Goal: Communication & Community: Answer question/provide support

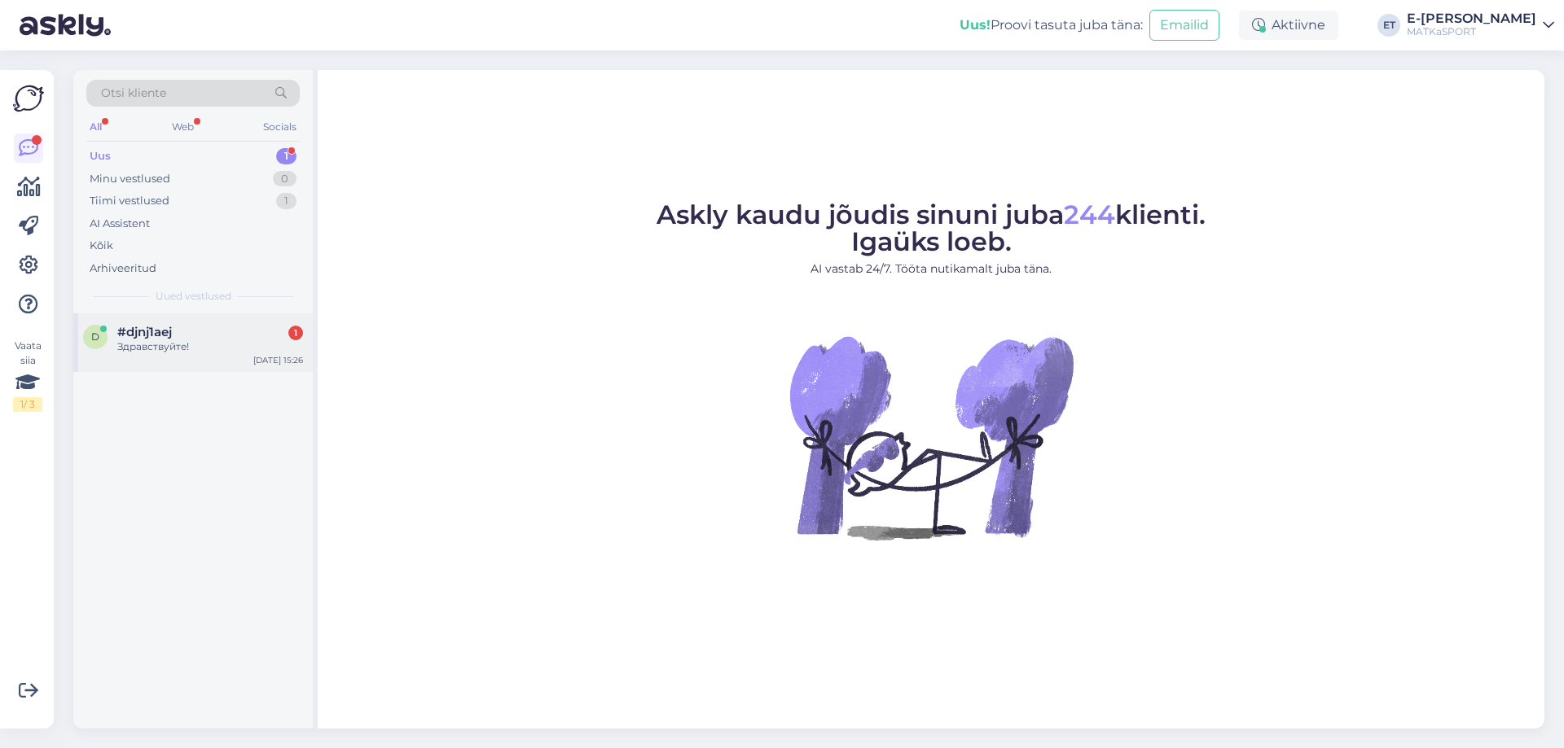
click at [200, 338] on div "#djnj1aej 1" at bounding box center [210, 332] width 186 height 15
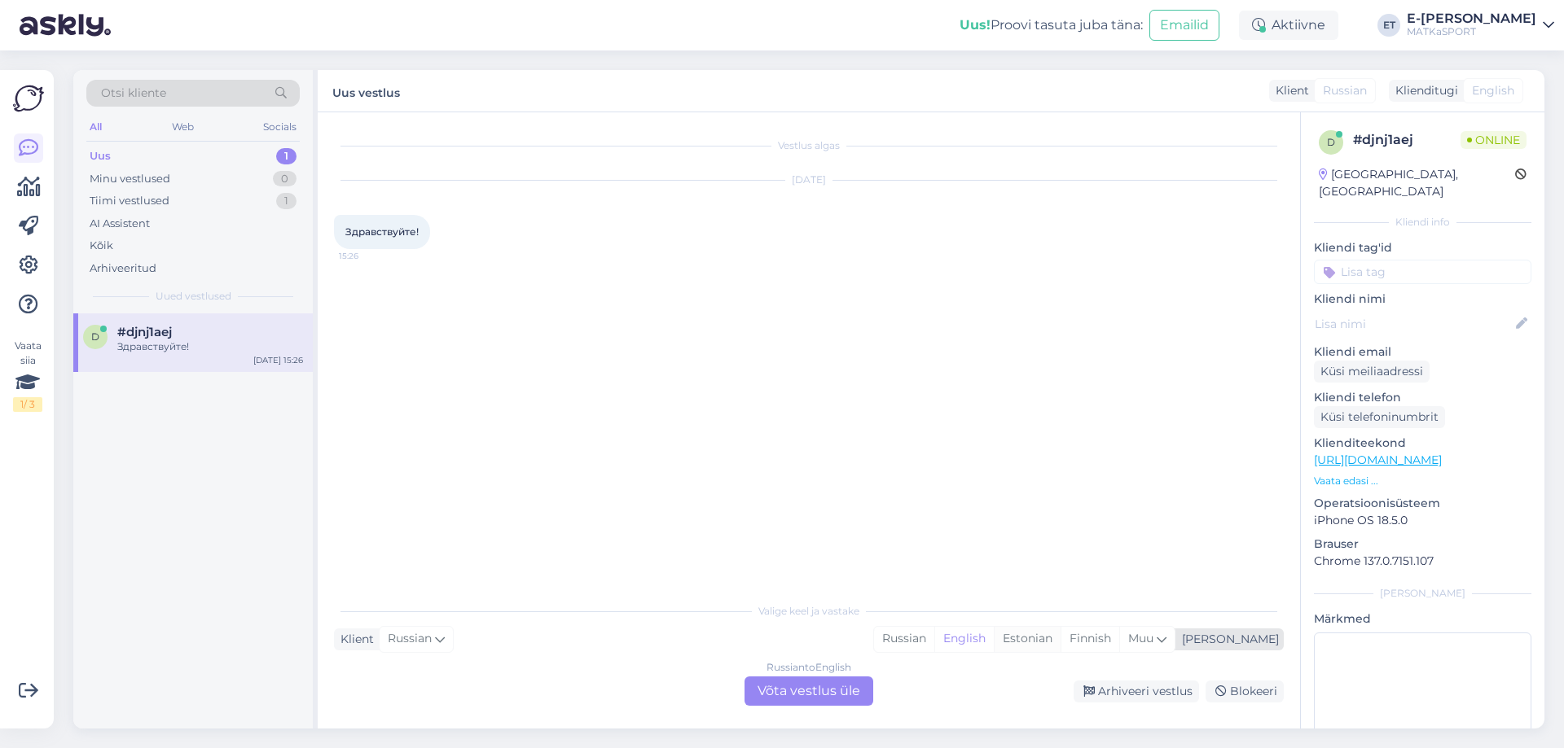
click at [1060, 640] on div "Estonian" at bounding box center [1027, 639] width 67 height 24
click at [826, 694] on div "Russian to Estonian Võta vestlus üle" at bounding box center [808, 691] width 129 height 29
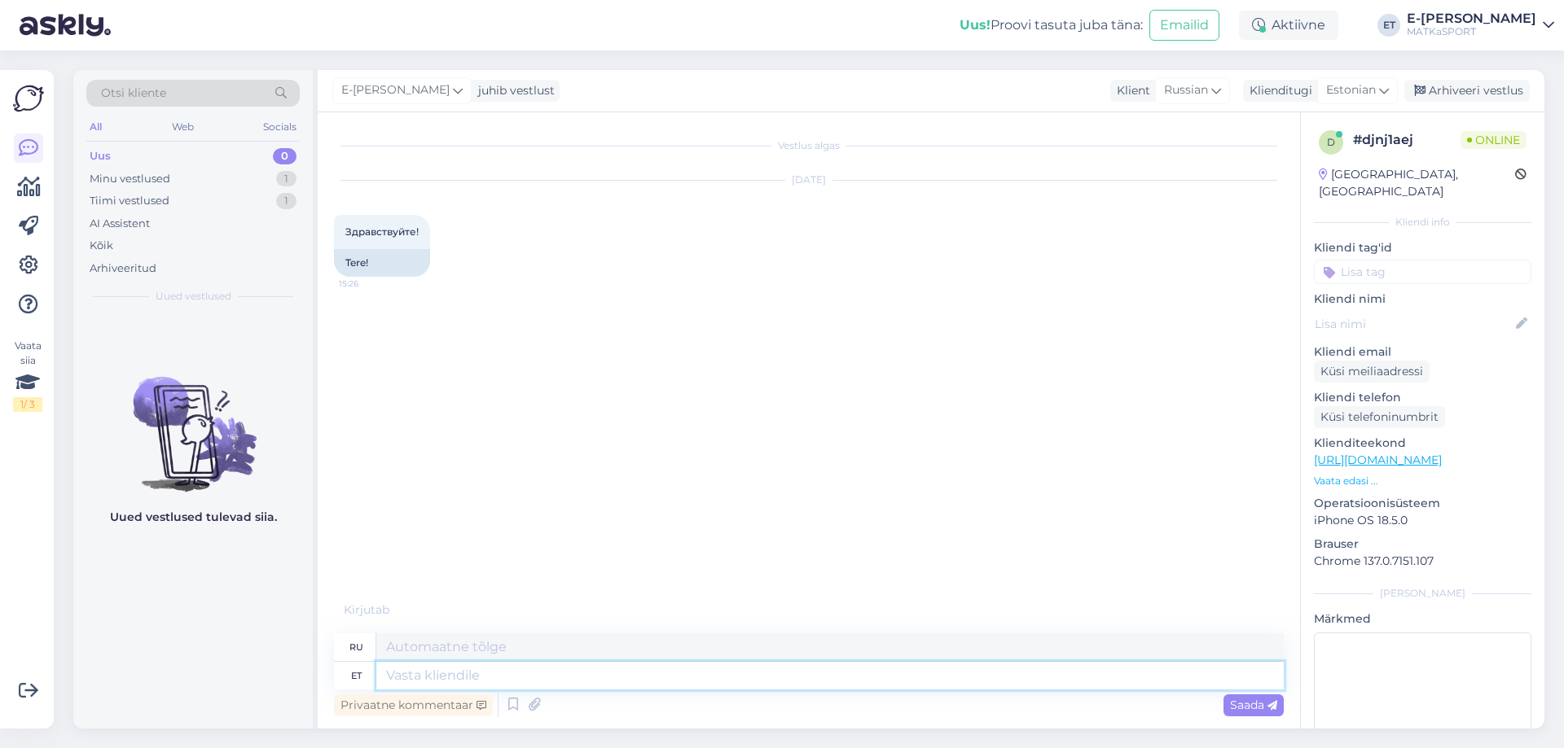
click at [581, 672] on textarea at bounding box center [829, 676] width 907 height 28
click at [513, 710] on icon at bounding box center [513, 705] width 20 height 24
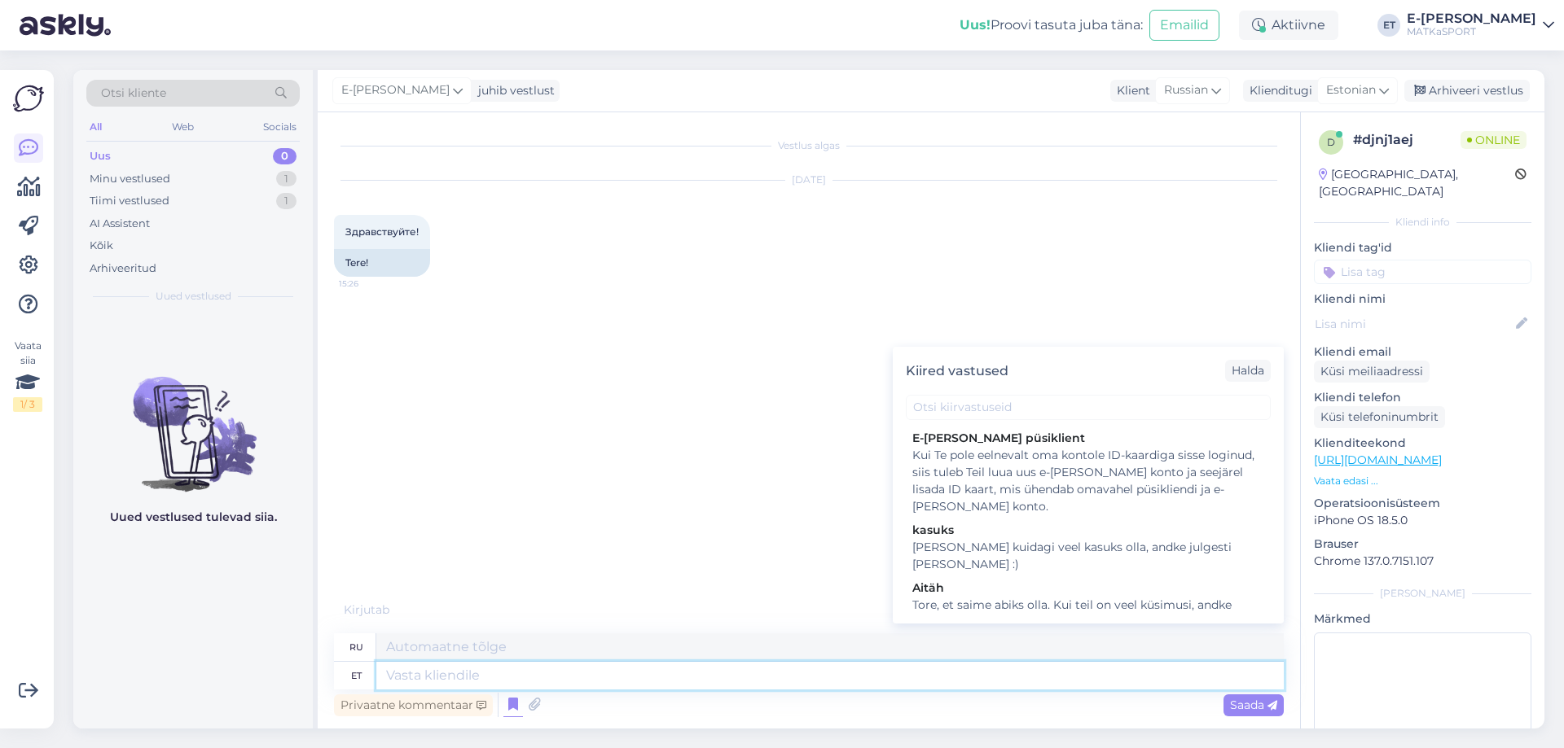
click at [408, 682] on textarea at bounding box center [829, 676] width 907 height 28
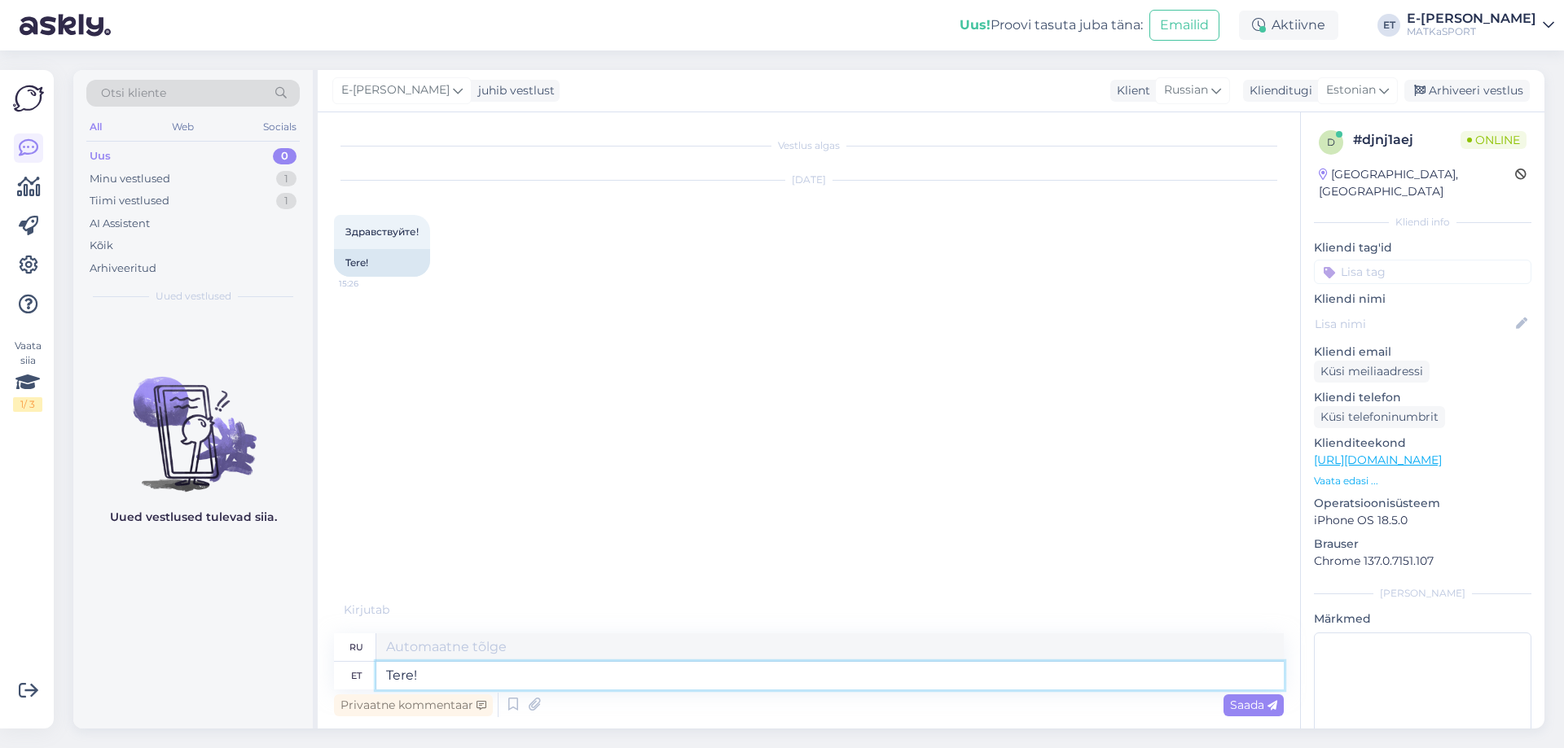
type textarea "Tere!"
type textarea "Привет!"
type textarea "Tere! Kuidas s"
type textarea "Привет, как дела?"
type textarea "Tere! Kuidas saame a"
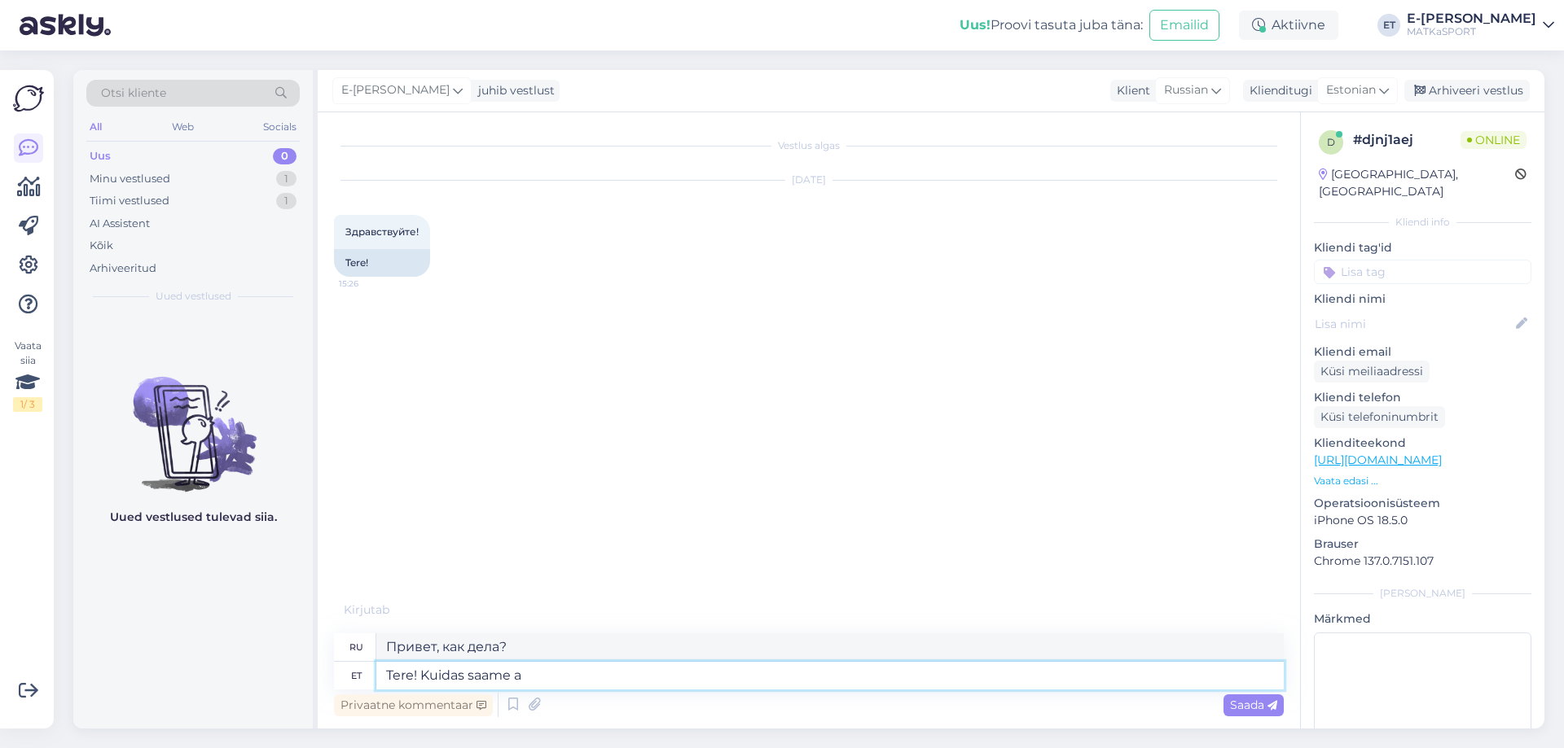
type textarea "Здравствуйте! Как мы можем"
type textarea "Tere! Kuidas saame abiks o"
type textarea "Здравствуйте! Чем мы можем помочь?"
type textarea "Tere! Kuidas saame abiks olla?"
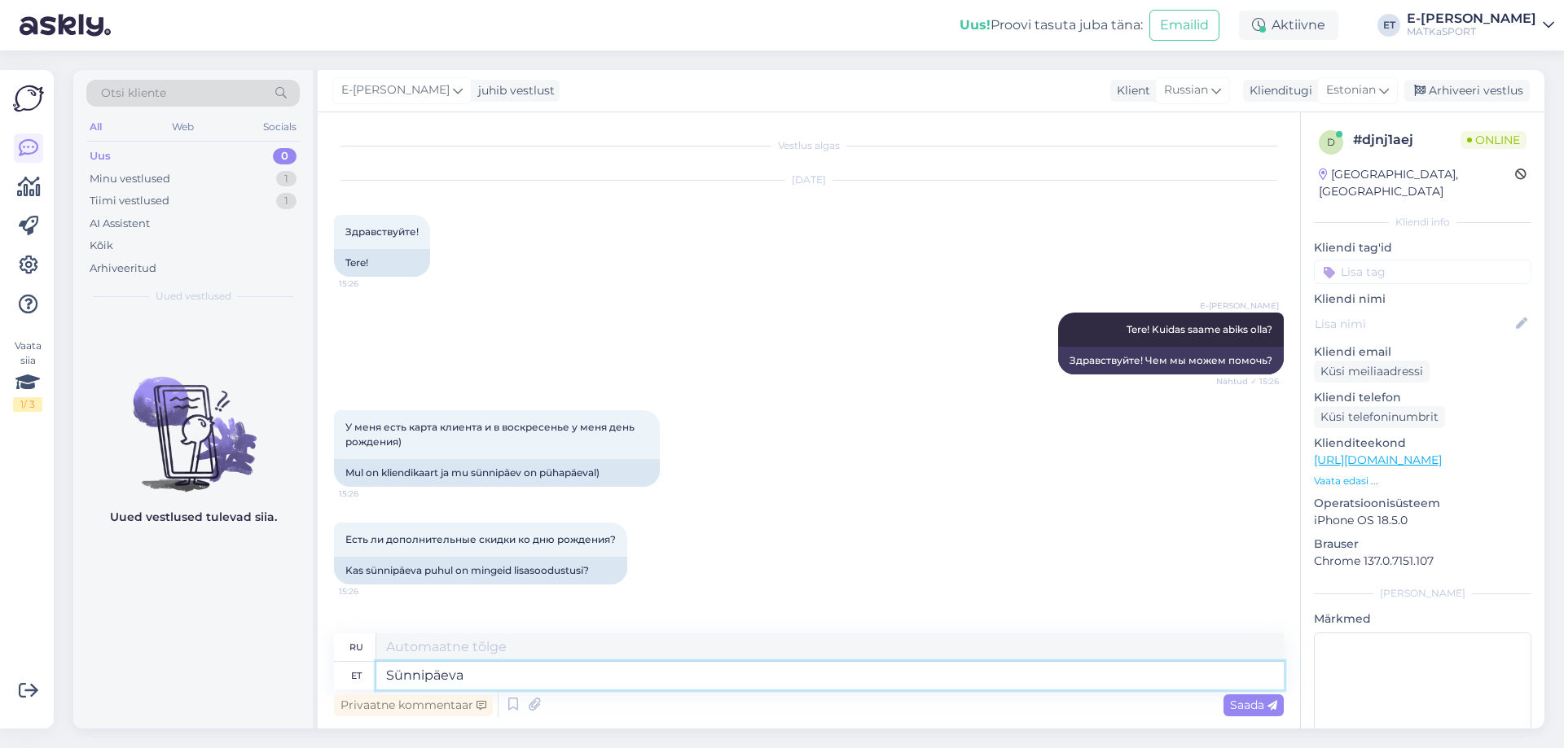
type textarea "Sünnipäeva"
type textarea "День рождения"
type textarea "Sünnipäeva puhul"
type textarea "На дни рождения"
type textarea "Sünnipäeva puhul meil"
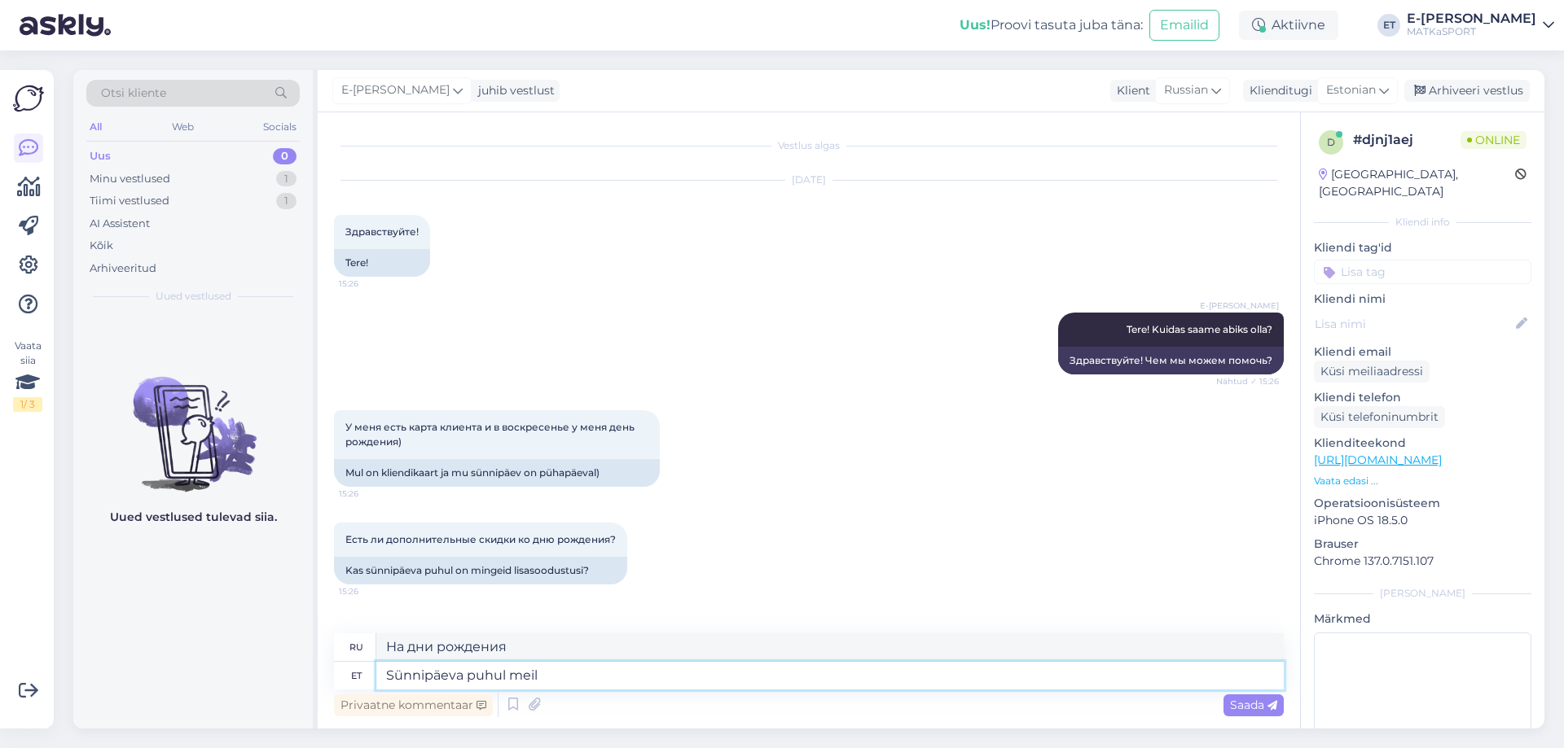
type textarea "На наш день рождения"
type textarea "Sünnipäeva puhul meil kahjuks ls"
type textarea "К сожалению, у нас день рождения."
type textarea "Sünnipäeva puhul meil kahjuks lisa s"
type textarea "К сожалению, у нас запланирован дополнительный день рождения."
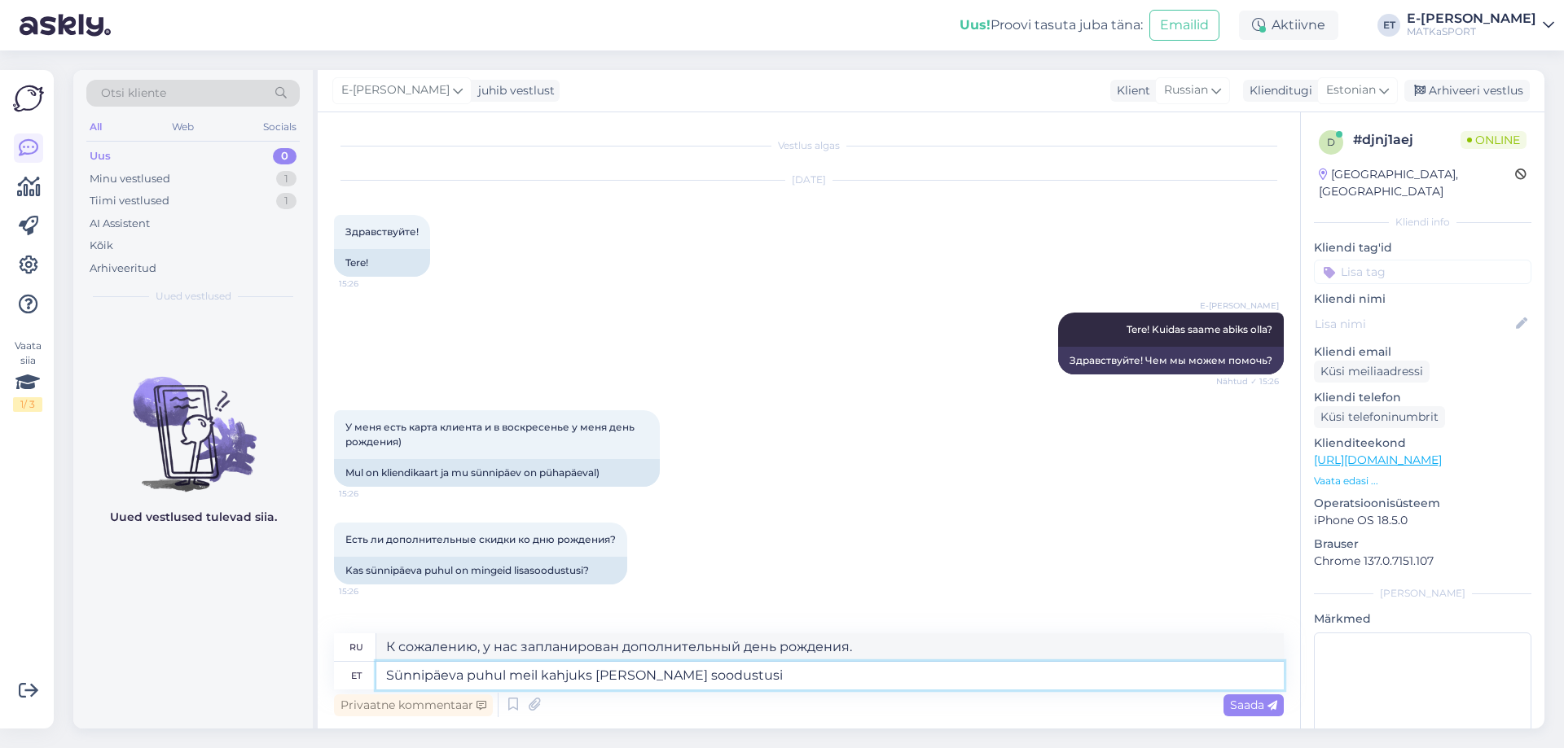
type textarea "Sünnipäeva puhul meil kahjuks lisa soodustusi e"
type textarea "К сожалению, у нас нет дополнительных скидок на дни рождения."
type textarea "Sünnipäeva puhul meil kahjuks lisa soodustusi ei ol"
type textarea "К сожалению, мы не предоставляем дополнительных скидок на дни рождения."
type textarea "Sünnipäeva puhul meil kahjuks lisa soodustusi ei ole."
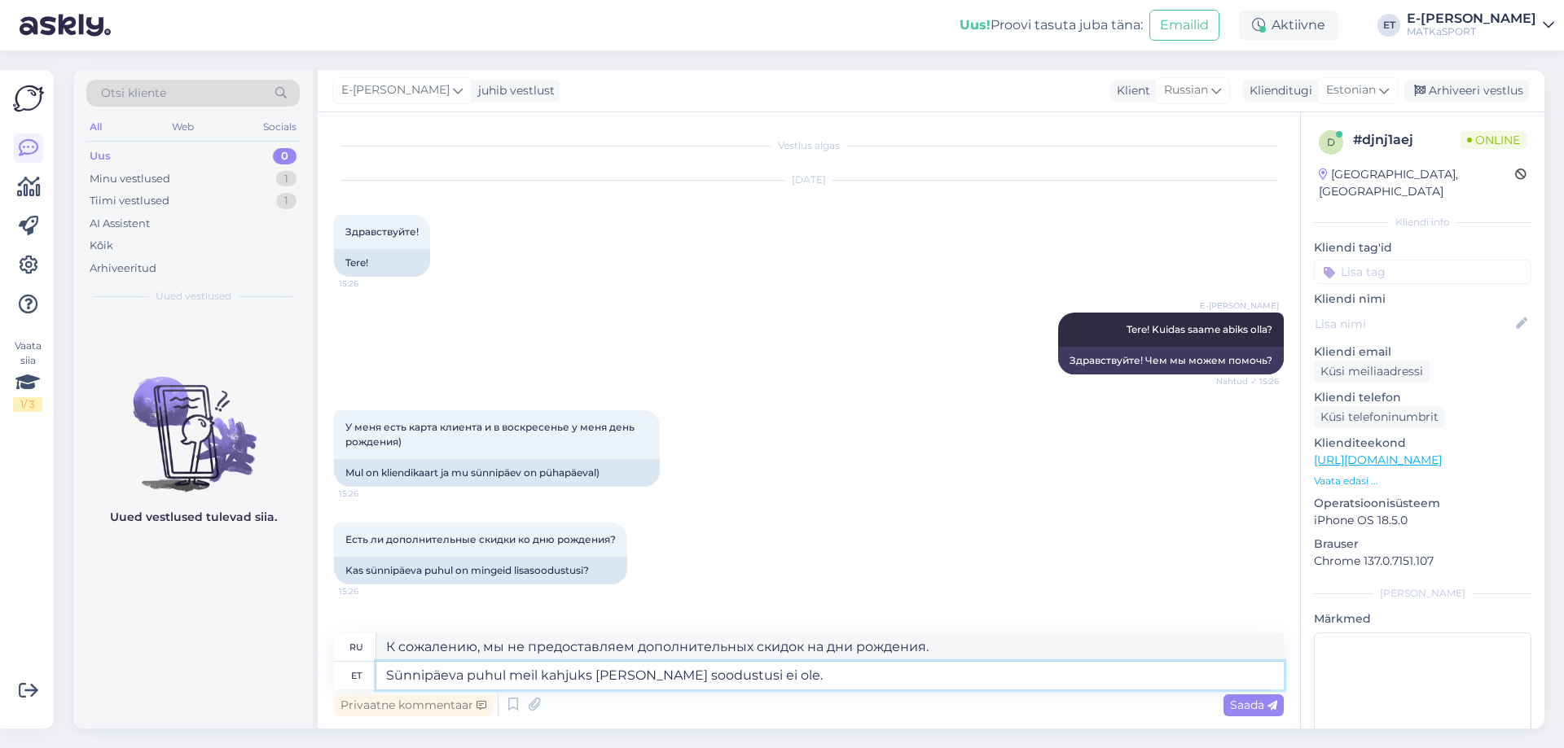
type textarea "К сожалению, у нас нет дополнительных скидок на дни рождения."
type textarea "Sünnipäeva puhul meil kahjuks lisa soodustusi ei ole. Kehtib a"
type textarea "К сожалению, у нас нет дополнительных скидок в честь дня рождения. Действует"
type textarea "Sünnipäeva puhul meil kahjuks lisa soodustusi ei ole. Kehtib ainult"
type textarea "К сожалению, у нас нет дополнительных скидок в честь дня рождения. Действительн…"
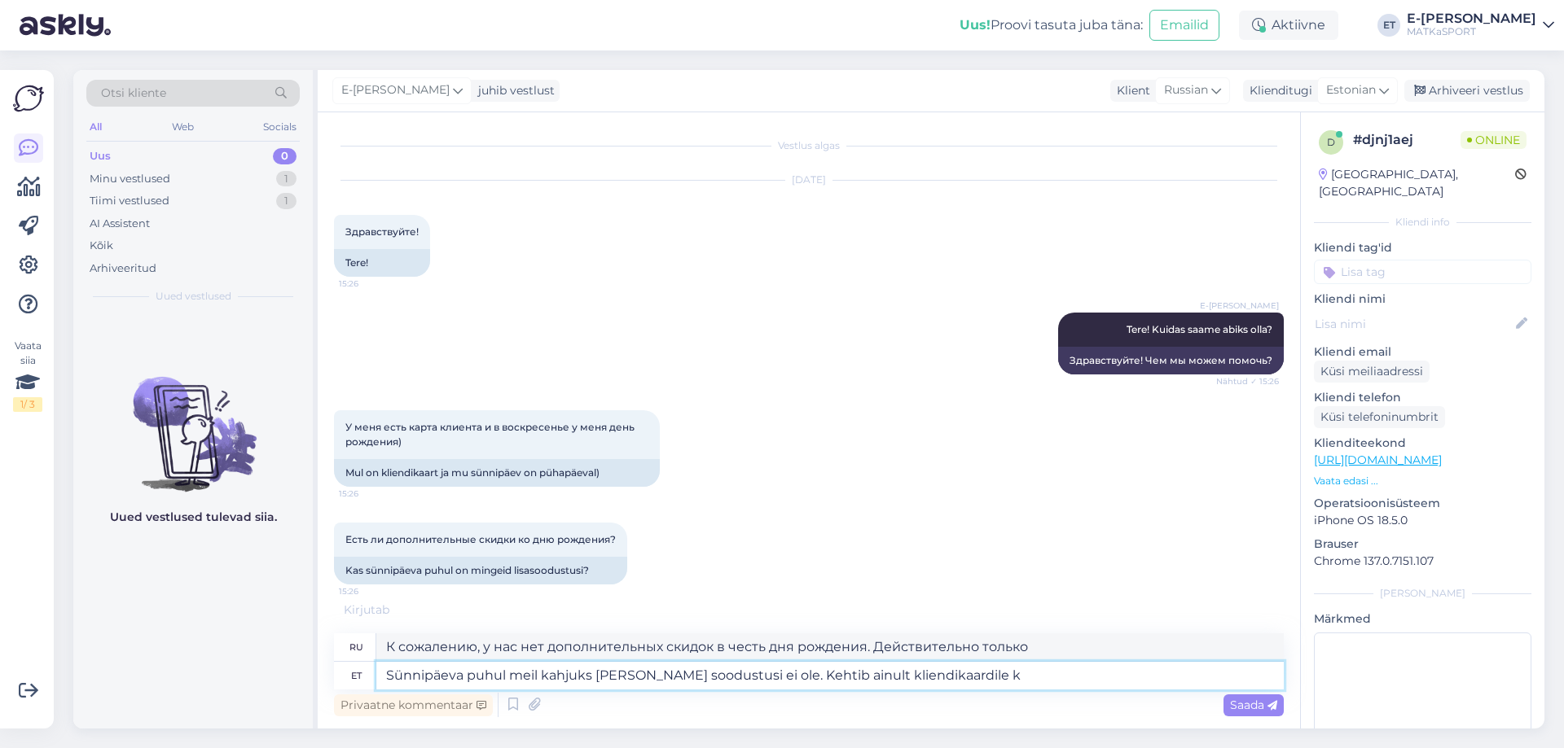
type textarea "Sünnipäeva puhul meil kahjuks lisa soodustusi ei ole. Kehtib ainult kliendikaar…"
type textarea "К сожалению, дополнительных скидок в честь дня рождения у нас нет. Действует то…"
type textarea "Sünnipäeva puhul meil kahjuks lisa soodustusi ei ole. Kehtib ainult kliendikaar…"
type textarea "К сожалению, у нас нет дополнительных скидок в честь дня рождения. Действуют то…"
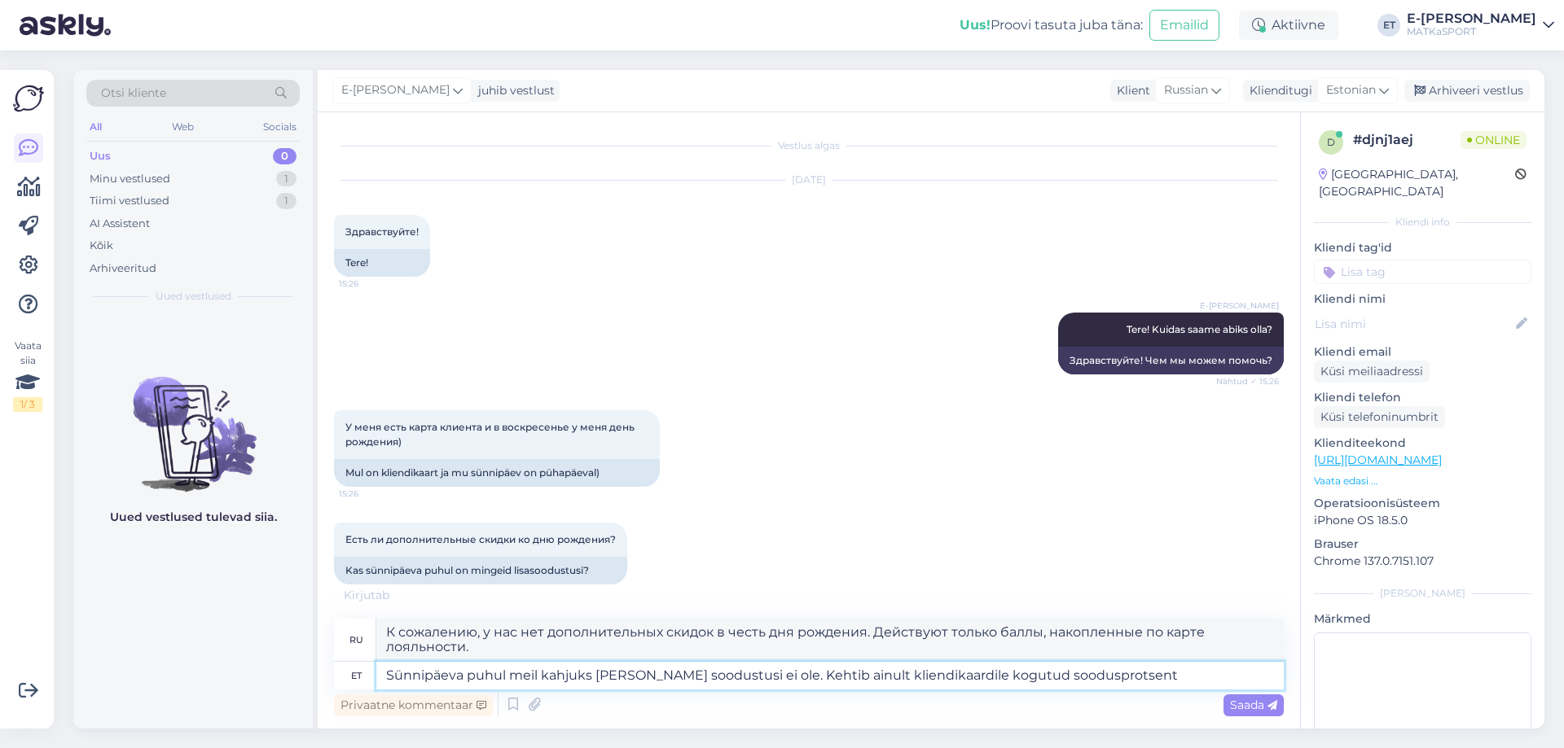
type textarea "Sünnipäeva puhul meil kahjuks lisa soodustusi ei ole. Kehtib ainult kliendikaar…"
type textarea "К сожалению, дополнительных скидок в честь дня рождения у нас нет. Действует то…"
type textarea "Sünnipäeva puhul meil kahjuks lisa soodustusi ei ole. Kehtib ainult kliendikaar…"
click at [1256, 713] on div "Saada" at bounding box center [1253, 706] width 60 height 22
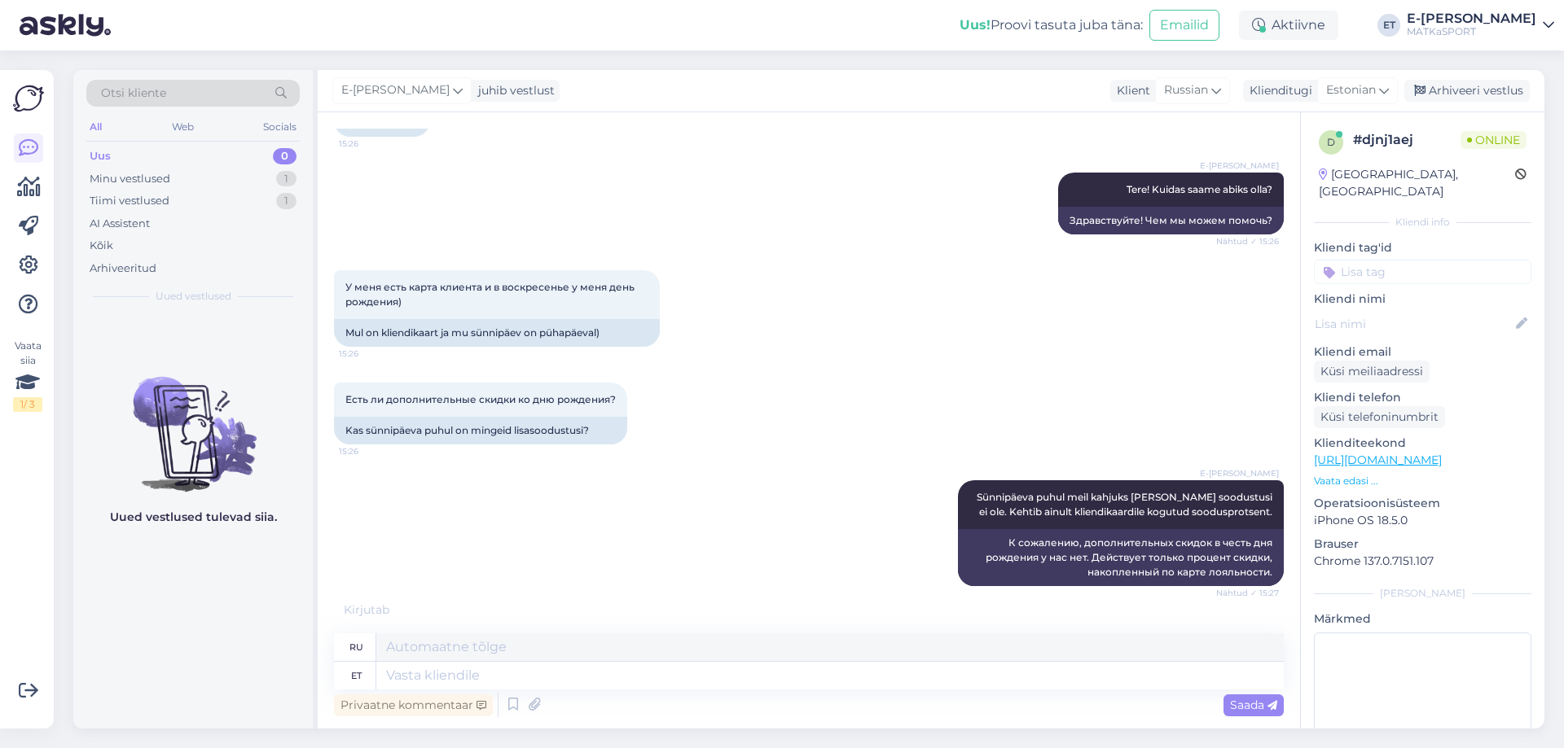
scroll to position [223, 0]
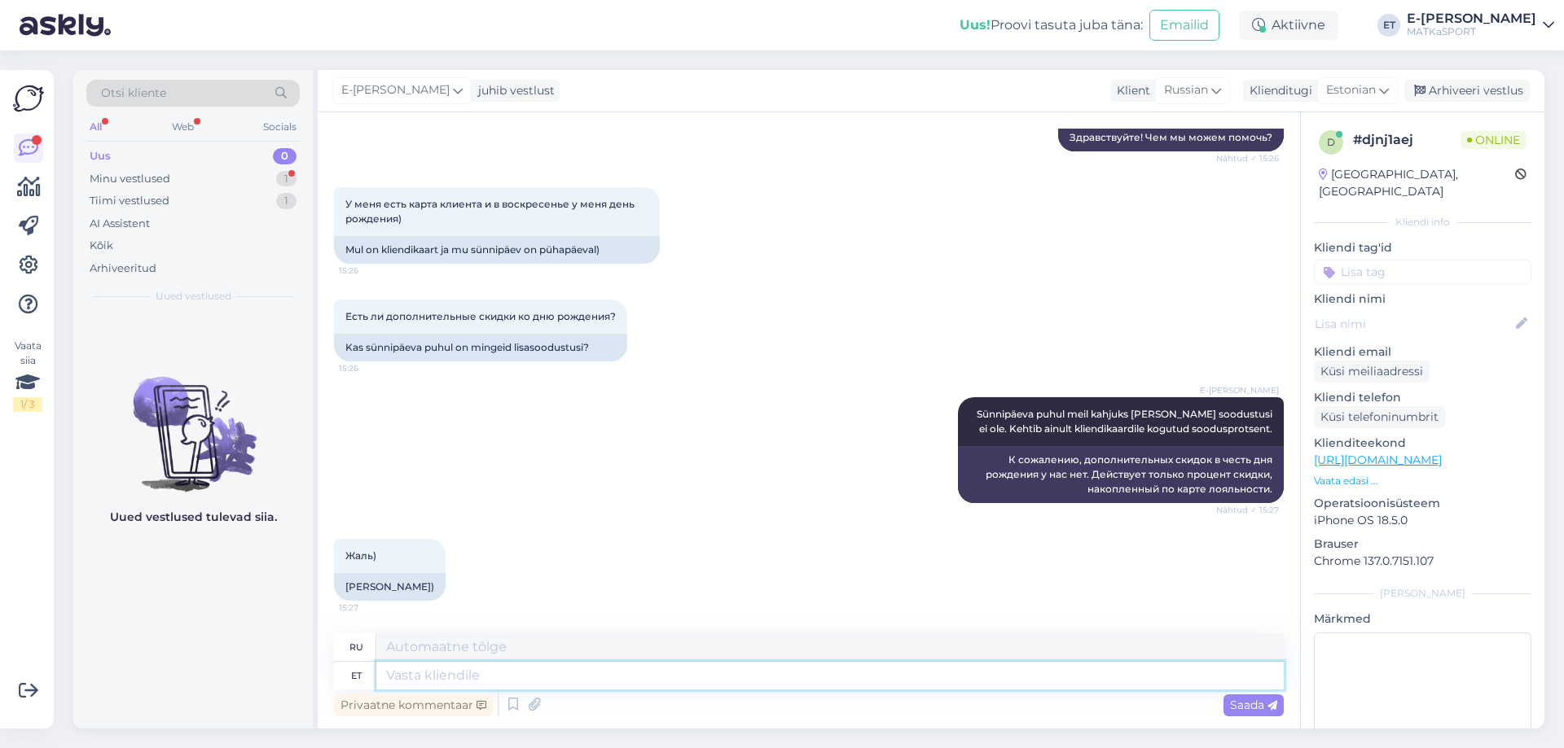
click at [544, 673] on textarea at bounding box center [829, 676] width 907 height 28
type textarea "T"
type textarea "On"
type textarea "Есть"
type textarea "On,"
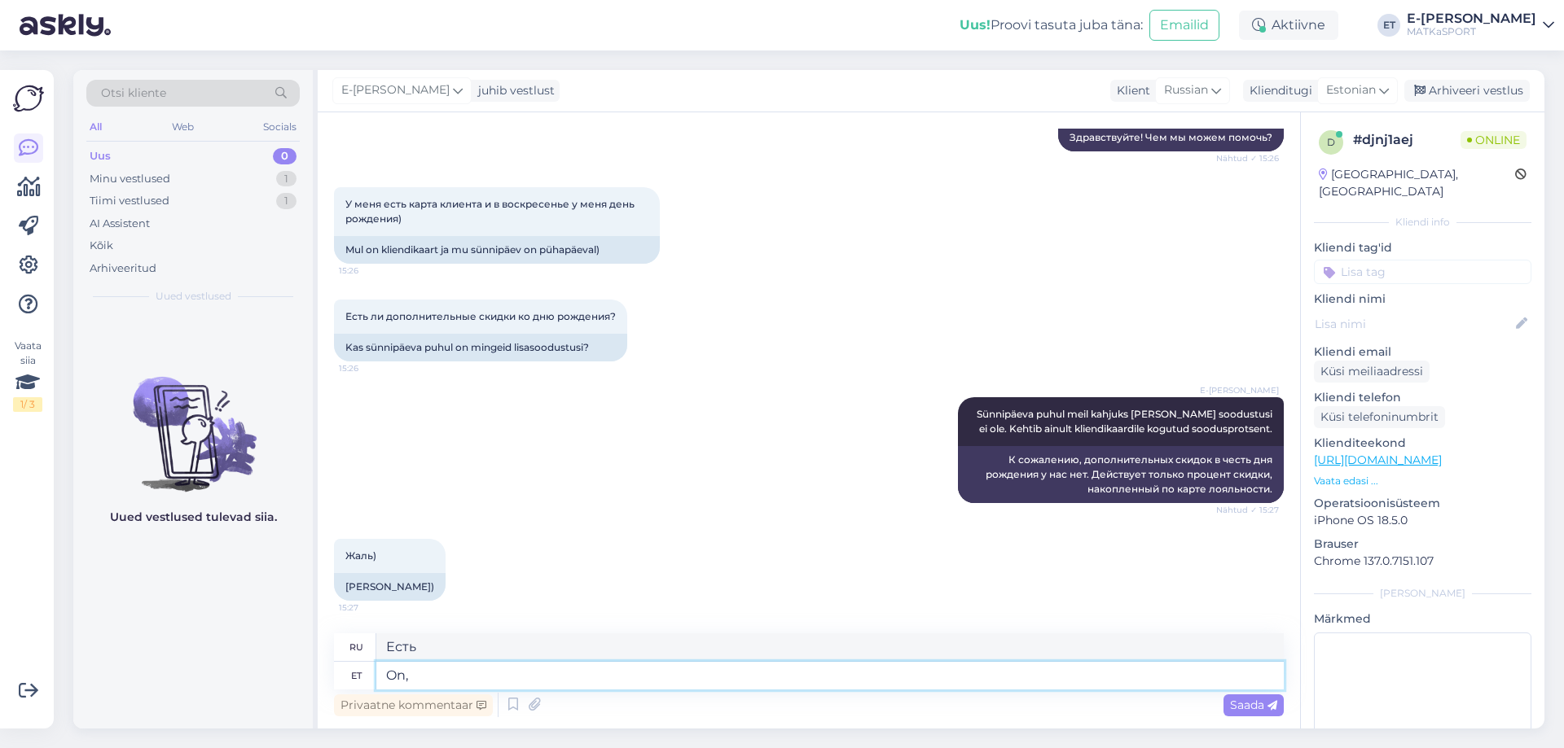
type textarea "Да,"
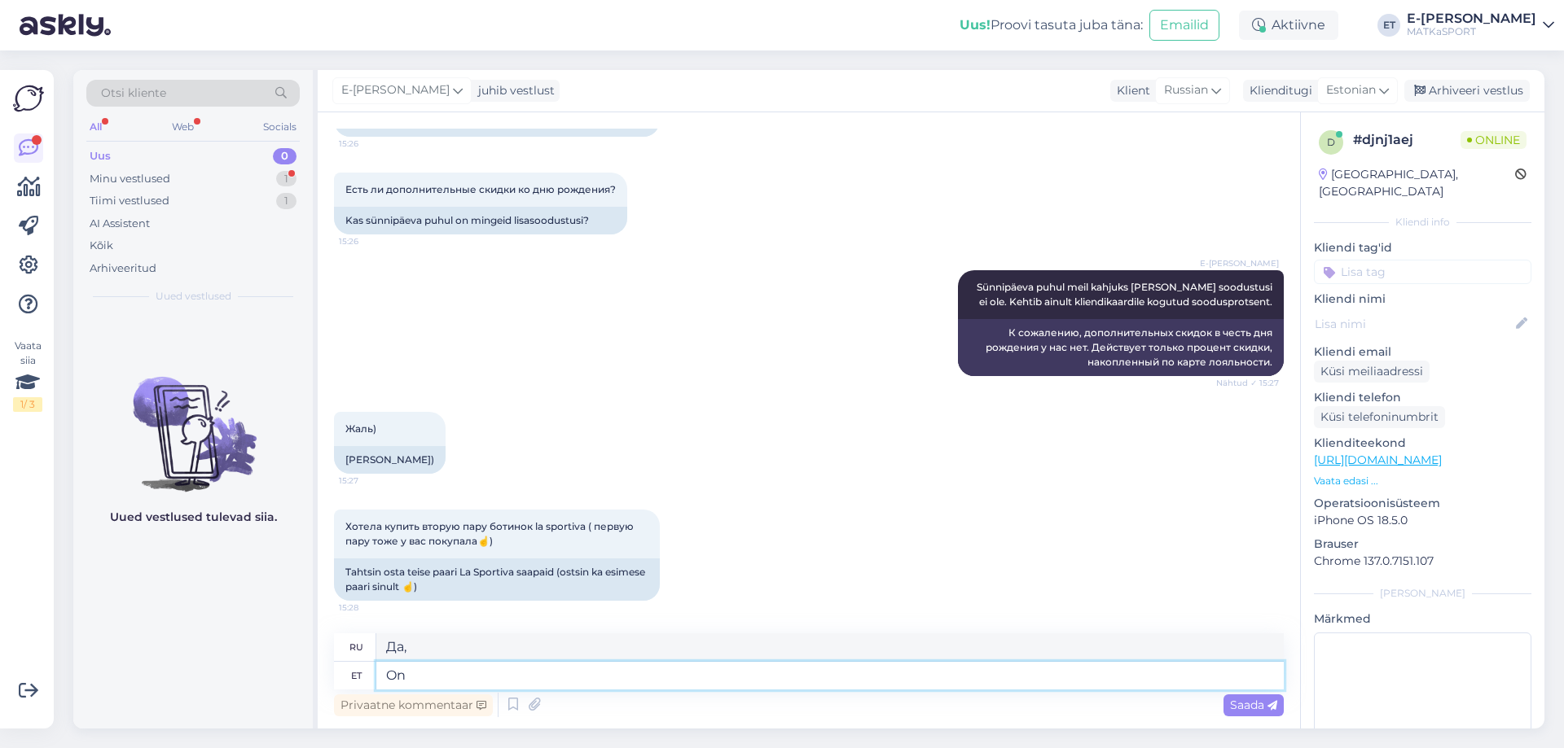
type textarea "O"
type textarea "S"
type textarea "С"
type textarea "Jah,"
type textarea "Да,"
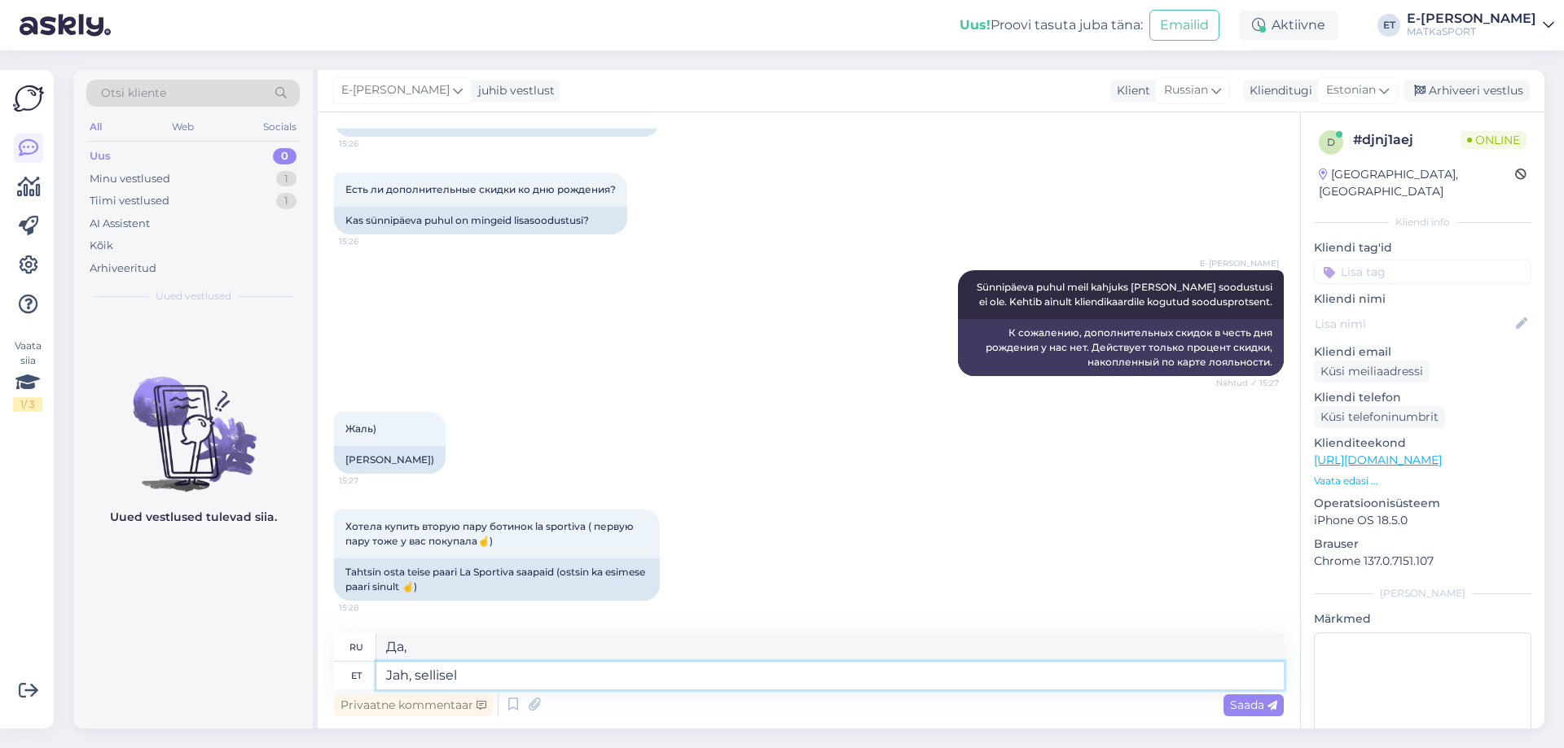
type textarea "Jah, sellisel"
type textarea "Да, вот так"
type textarea "Jah, selliseljuhu"
type textarea "Да, вот так."
type textarea "Jah, selliseljuhul kej"
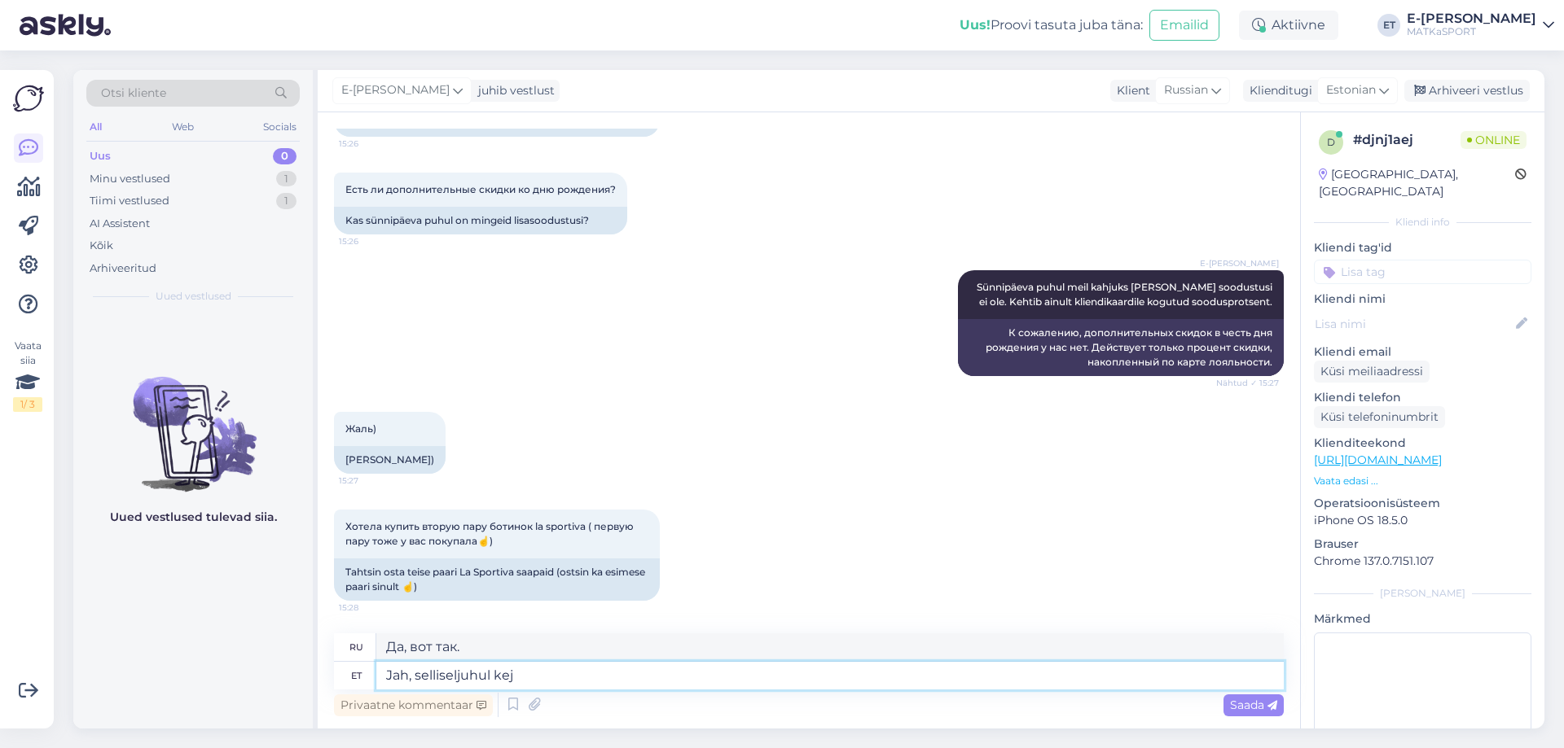
type textarea "Да, в этом случае."
type textarea "Jah, selliseljuhul ke"
type textarea "Да, в этом случае."
type textarea "Jah, selliseljuhul kehtib ik"
type textarea "Да, в этом случае это применимо."
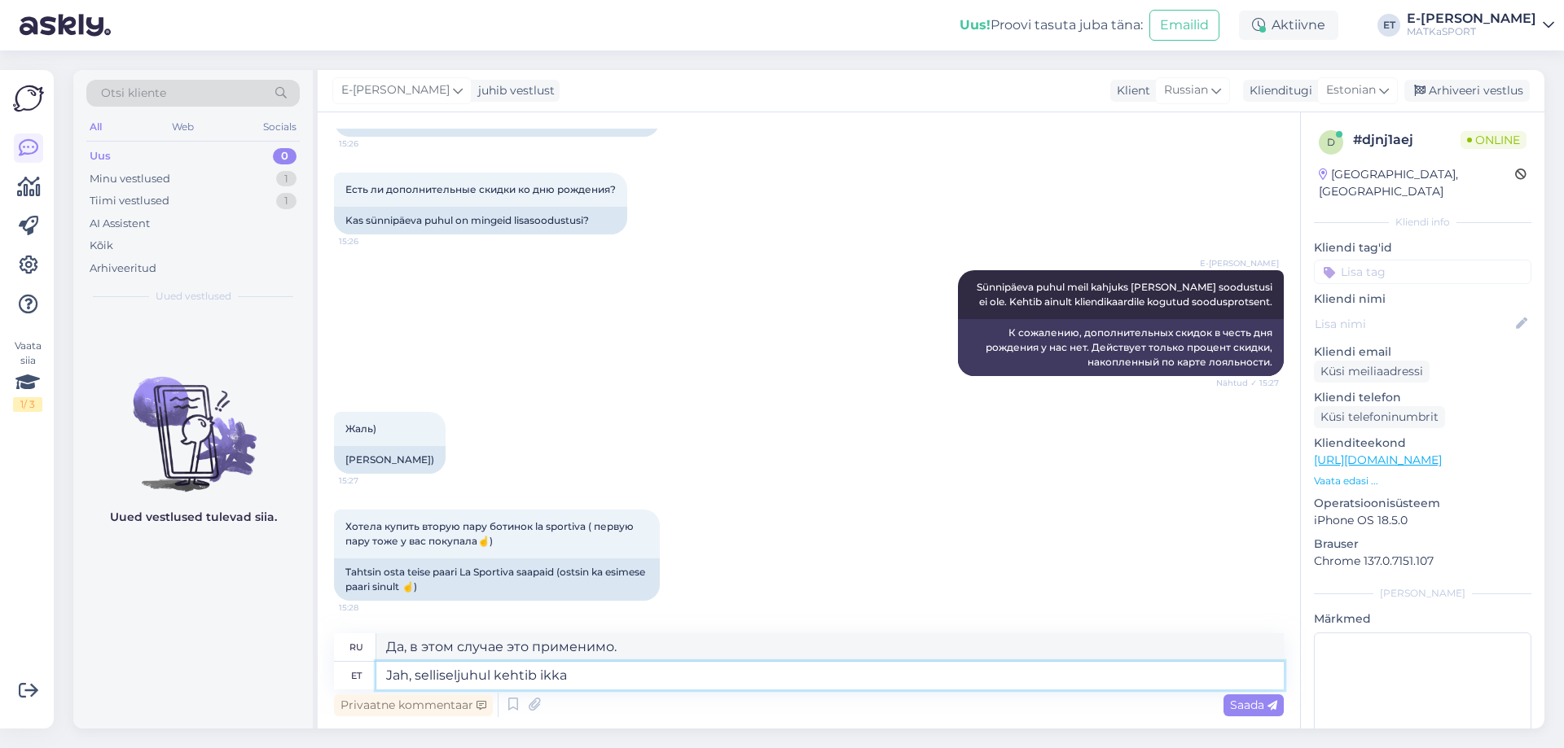
type textarea "Jah, selliseljuhul kehtib ikka"
type textarea "Да, в этом случае это все еще применимо."
type textarea "Jah, selliseljuhul kehtib ikka tava"
type textarea "Да, в этом случае обычай все еще действует."
type textarea "Jah, selliseljuhul kehtib ikka tavaline"
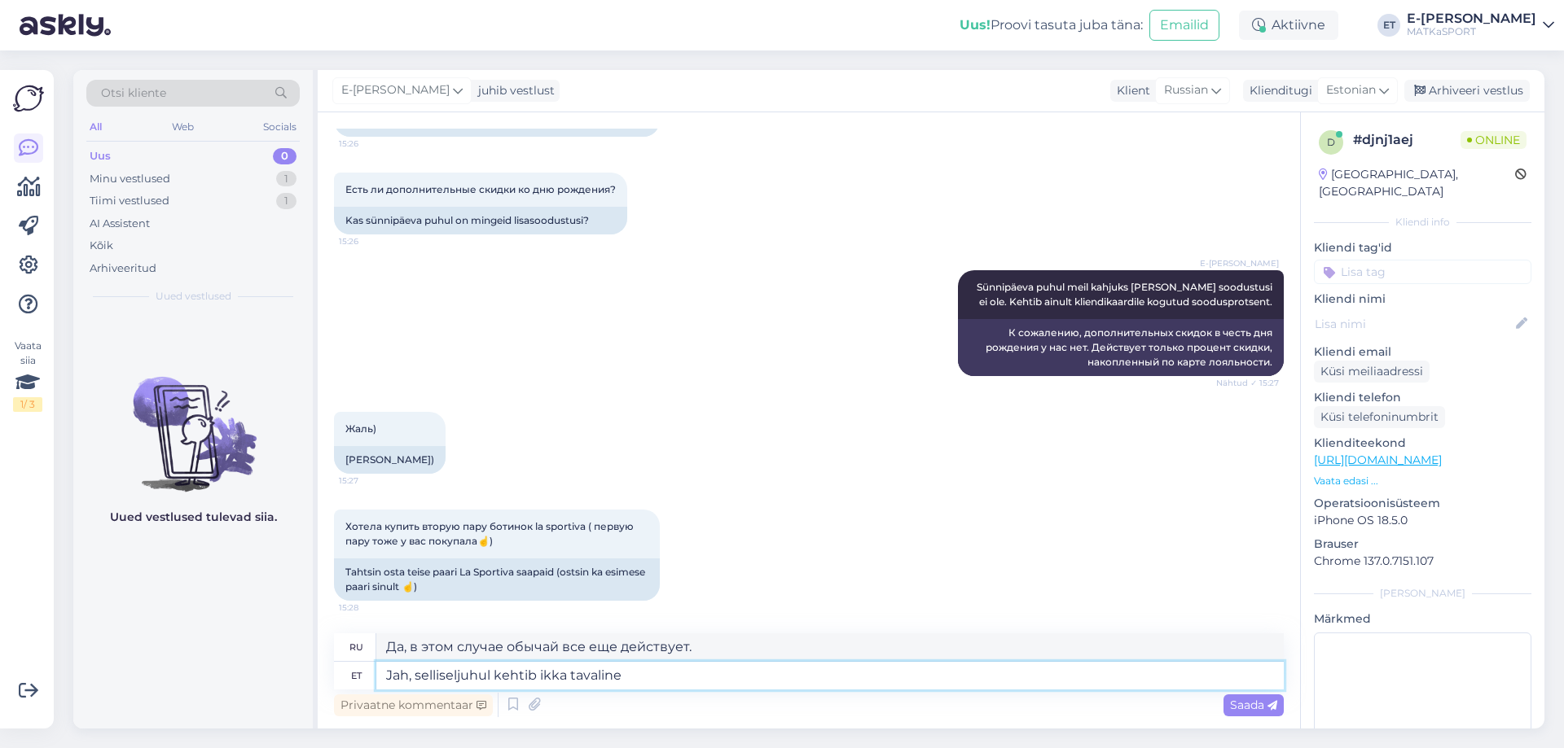
type textarea "Да, в этом случае обычная процедура все еще применяется."
drag, startPoint x: 654, startPoint y: 679, endPoint x: 374, endPoint y: 664, distance: 280.6
click at [374, 664] on div "et Jah, selliseljuhul kehtib ikka tavaline" at bounding box center [809, 676] width 950 height 28
click at [409, 682] on textarea "Jah, selliseljuhul kehtib ikka tavaline" at bounding box center [829, 676] width 907 height 28
drag, startPoint x: 642, startPoint y: 675, endPoint x: 362, endPoint y: 666, distance: 279.5
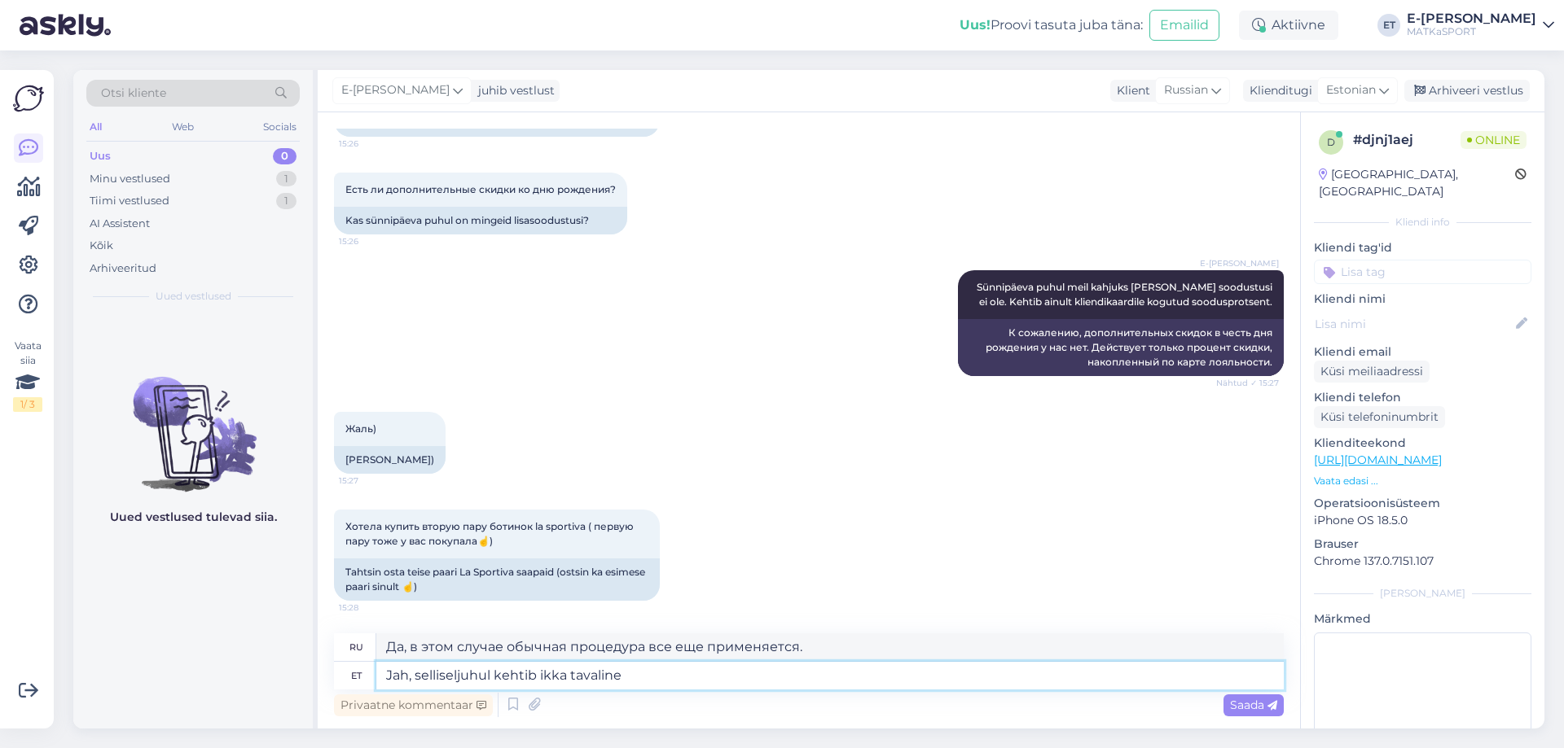
click at [362, 666] on div "et Jah, selliseljuhul kehtib ikka tavaline" at bounding box center [809, 676] width 950 height 28
click at [598, 683] on textarea "Jah, selliseljuhul kehtib ikka tavaline" at bounding box center [829, 676] width 907 height 28
click at [630, 678] on textarea "Jah, selliseljuhul kehtib ikka tavaline" at bounding box center [829, 676] width 907 height 28
type textarea "Jah, selliseljuhul kehtib ikka tavaline kliendi"
type textarea "Да, в этом случае действует стандартный режим обслуживания клиентов."
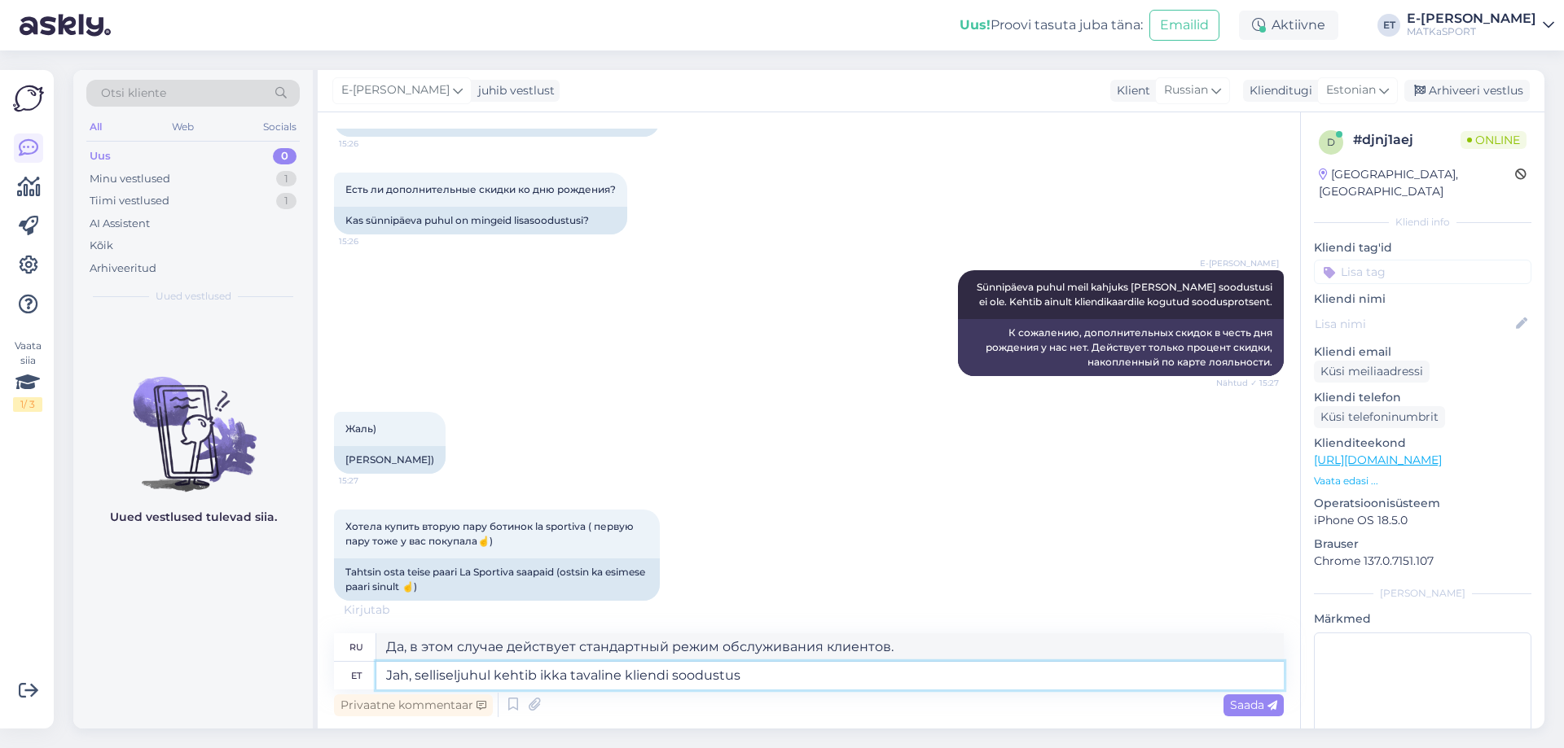
type textarea "Jah, selliseljuhul kehtib ikka tavaline kliendi soodustus."
type textarea "Да, в этом случае обычная скидка для клиентов по-прежнему действует."
click at [457, 673] on textarea "Jah, selliseljuhul kehtib ikka tavaline kliendi soodustus." at bounding box center [829, 676] width 907 height 28
click at [778, 678] on textarea "Jah, selliseljuhul kehtib ikka tavaline kliendi soodustus." at bounding box center [829, 676] width 907 height 28
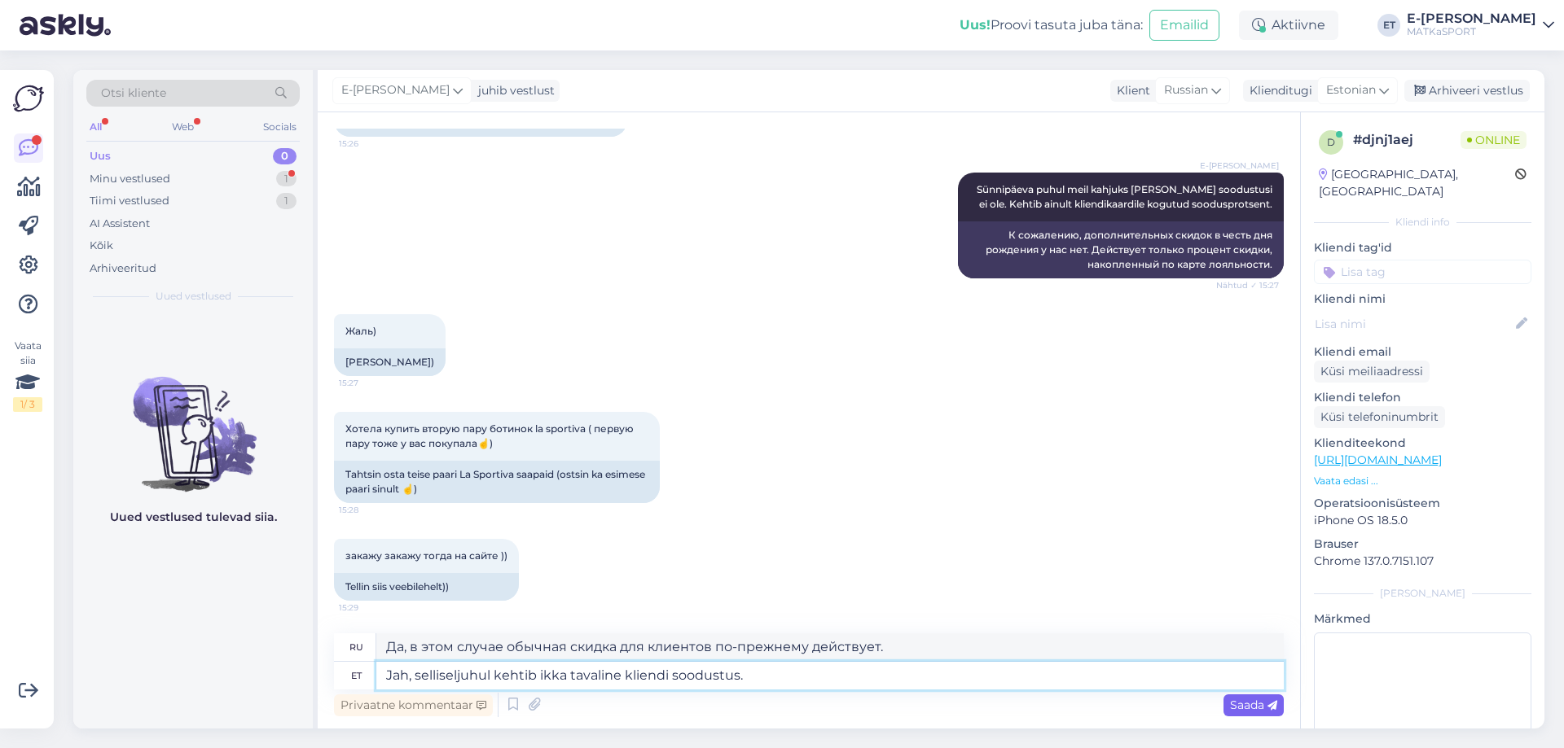
type textarea "Jah, selliseljuhul kehtib ikka tavaline kliendi soodustus."
click at [1243, 712] on span "Saada" at bounding box center [1253, 705] width 47 height 15
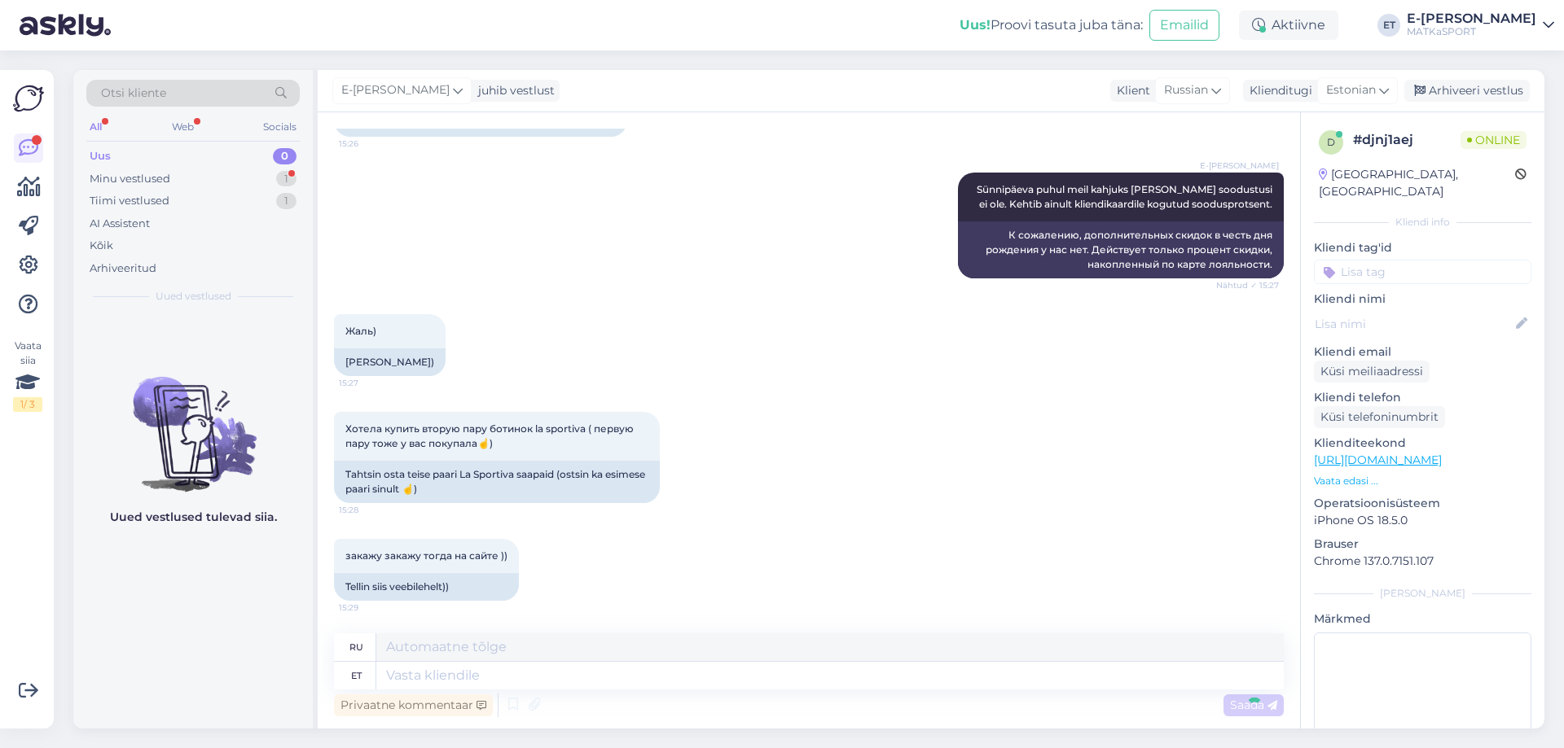
scroll to position [560, 0]
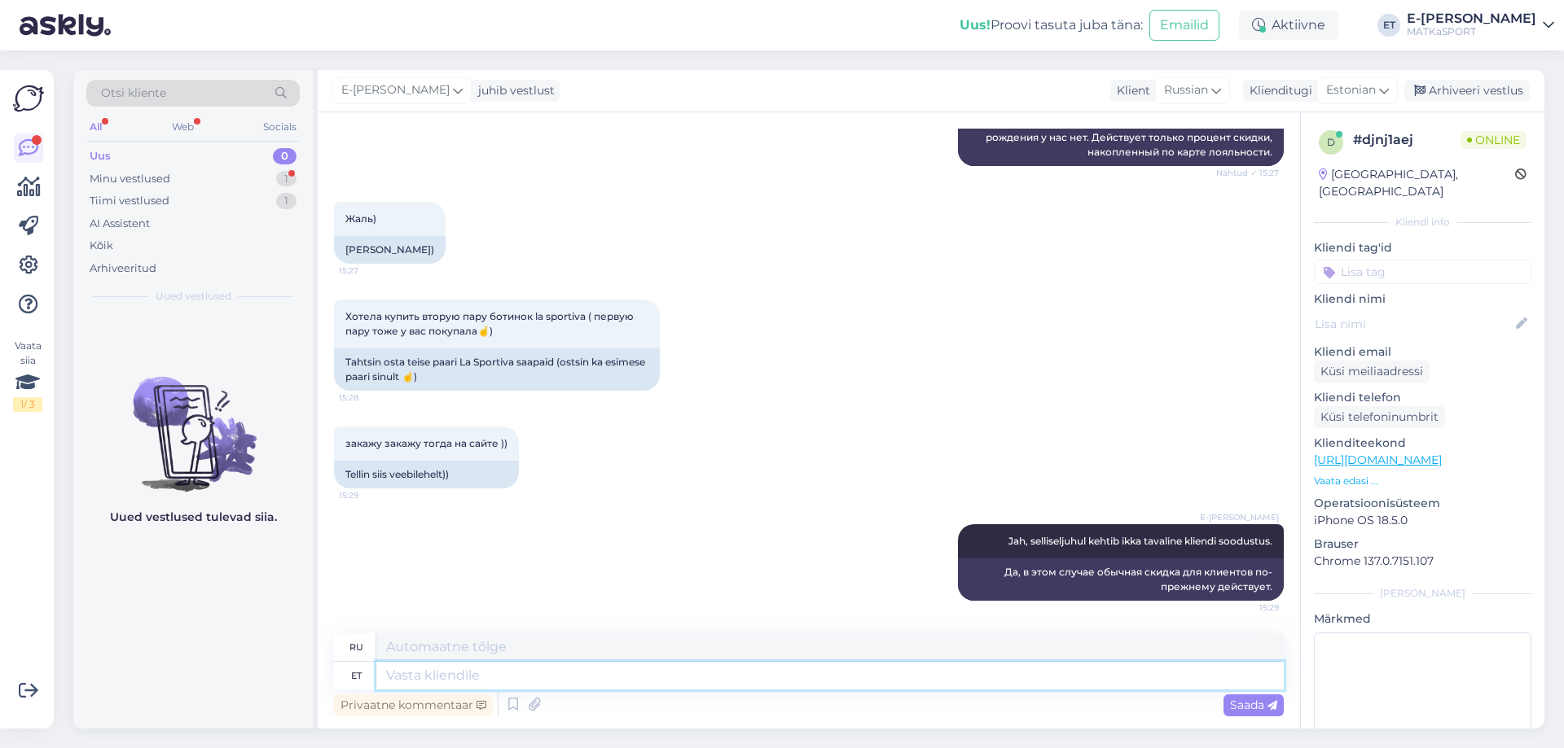
click at [630, 665] on textarea at bounding box center [829, 676] width 907 height 28
type textarea "Selge,"
type textarea "Прозрачный,"
type textarea "S"
click at [501, 701] on div "Privaatne kommentaar Saada" at bounding box center [809, 705] width 950 height 31
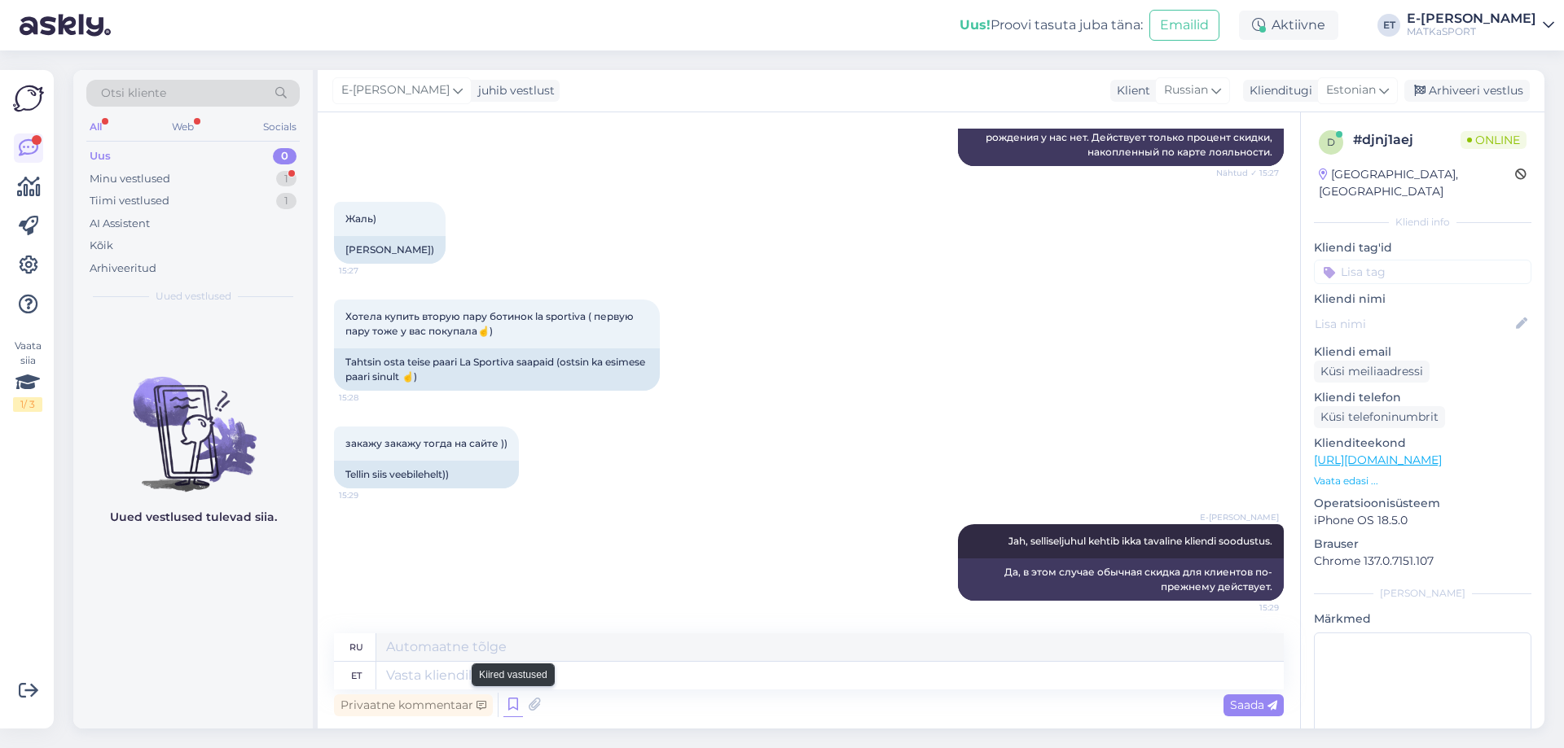
click at [504, 701] on icon at bounding box center [513, 705] width 20 height 24
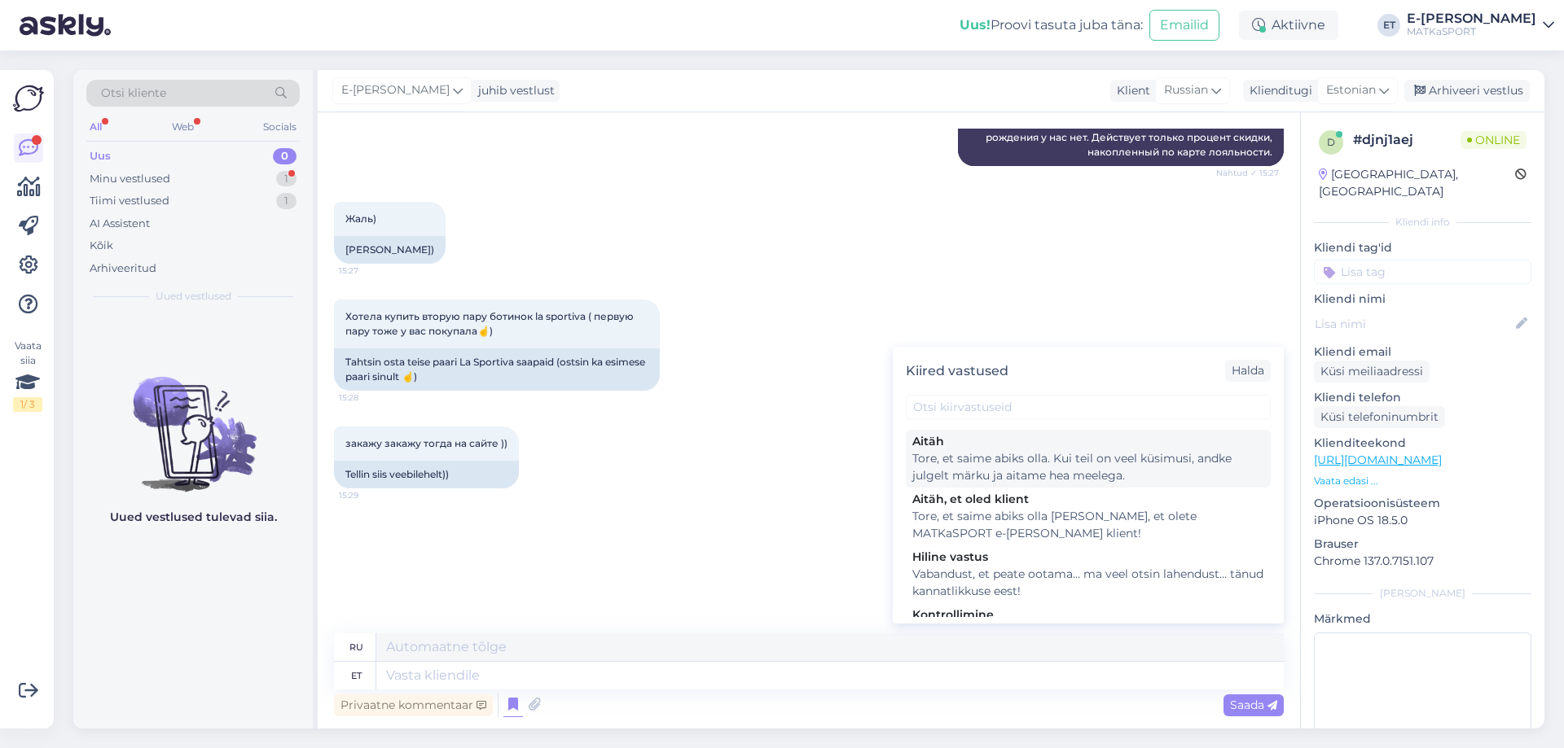
scroll to position [163, 0]
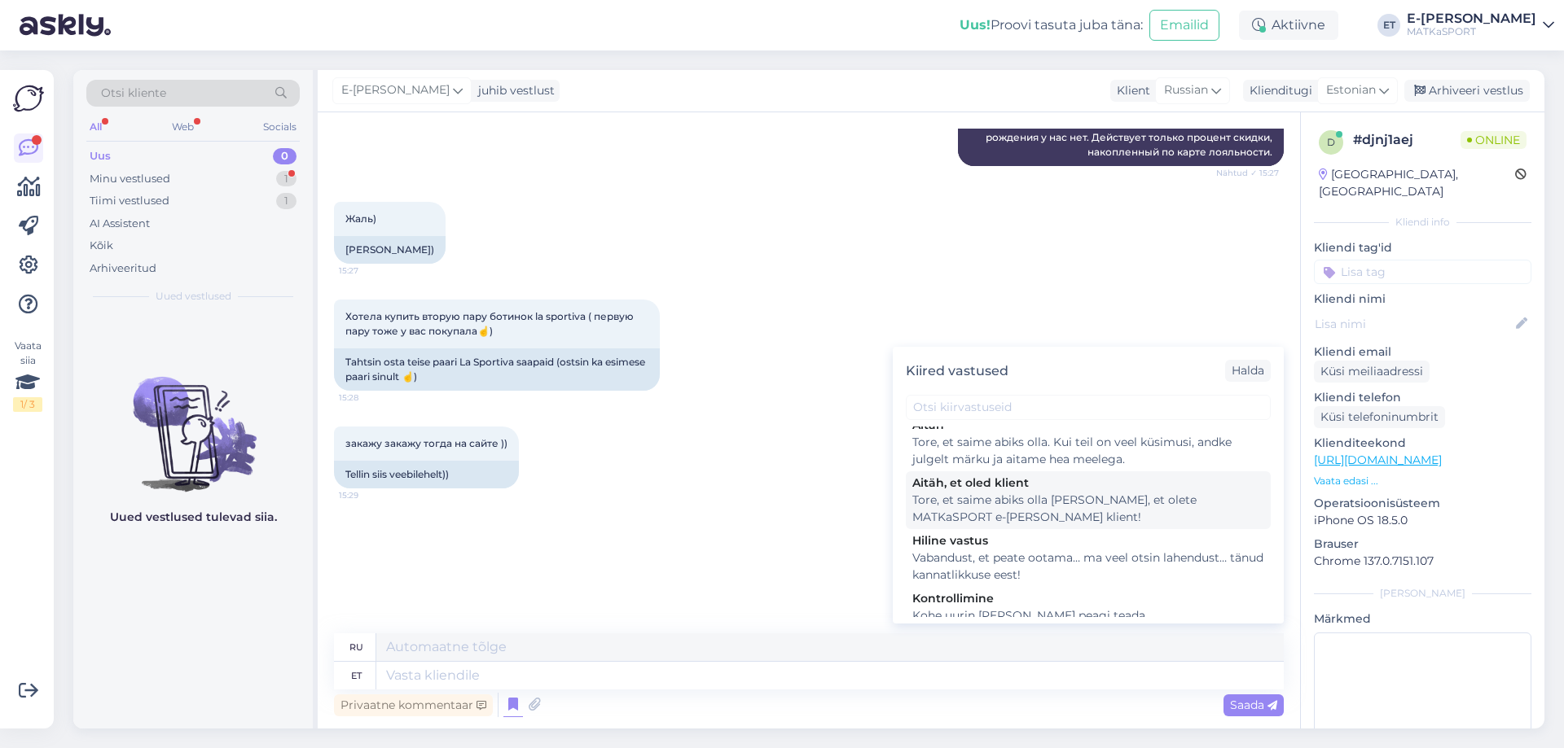
click at [943, 496] on div "Tore, et saime abiks olla ja aitäh, et olete MATKaSPORT e-poe klient!" at bounding box center [1088, 509] width 352 height 34
type textarea "Рады, что смогли помочь. Спасибо, что являетесь нашим клиентом!"
type textarea "Tore, et saime abiks olla ja aitäh, et olete MATKaSPORT e-poe klient!"
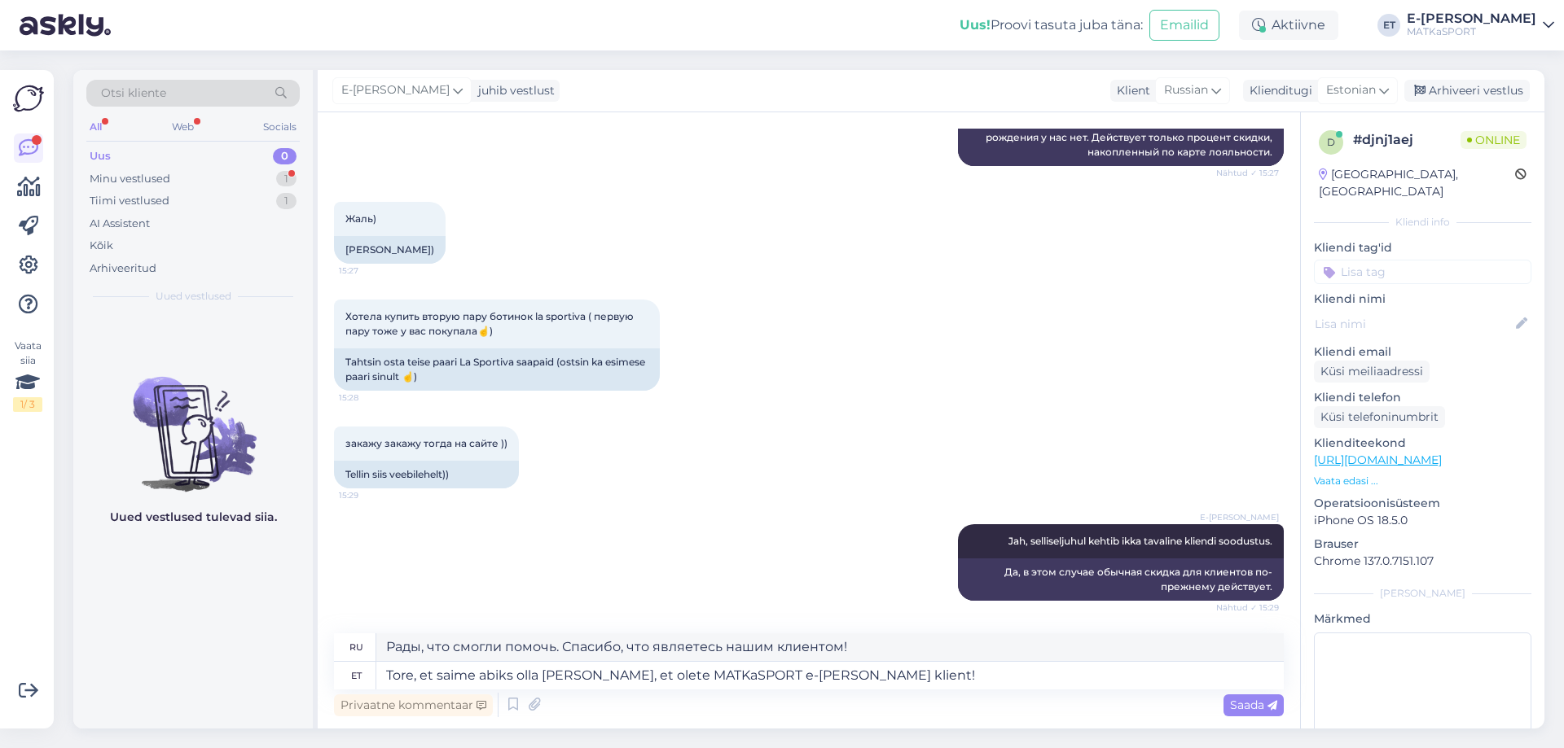
scroll to position [658, 0]
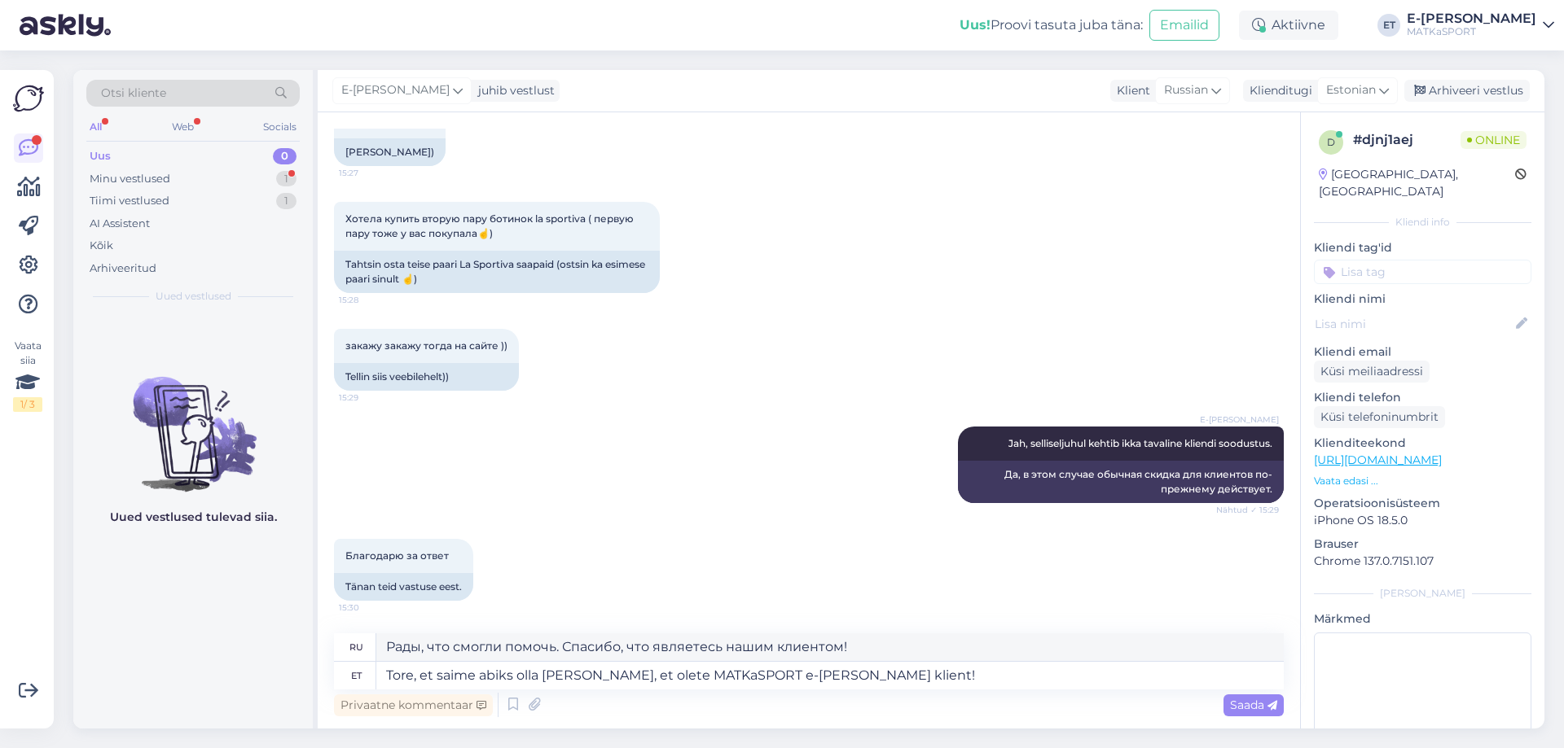
click at [1266, 713] on div "Saada" at bounding box center [1253, 706] width 60 height 22
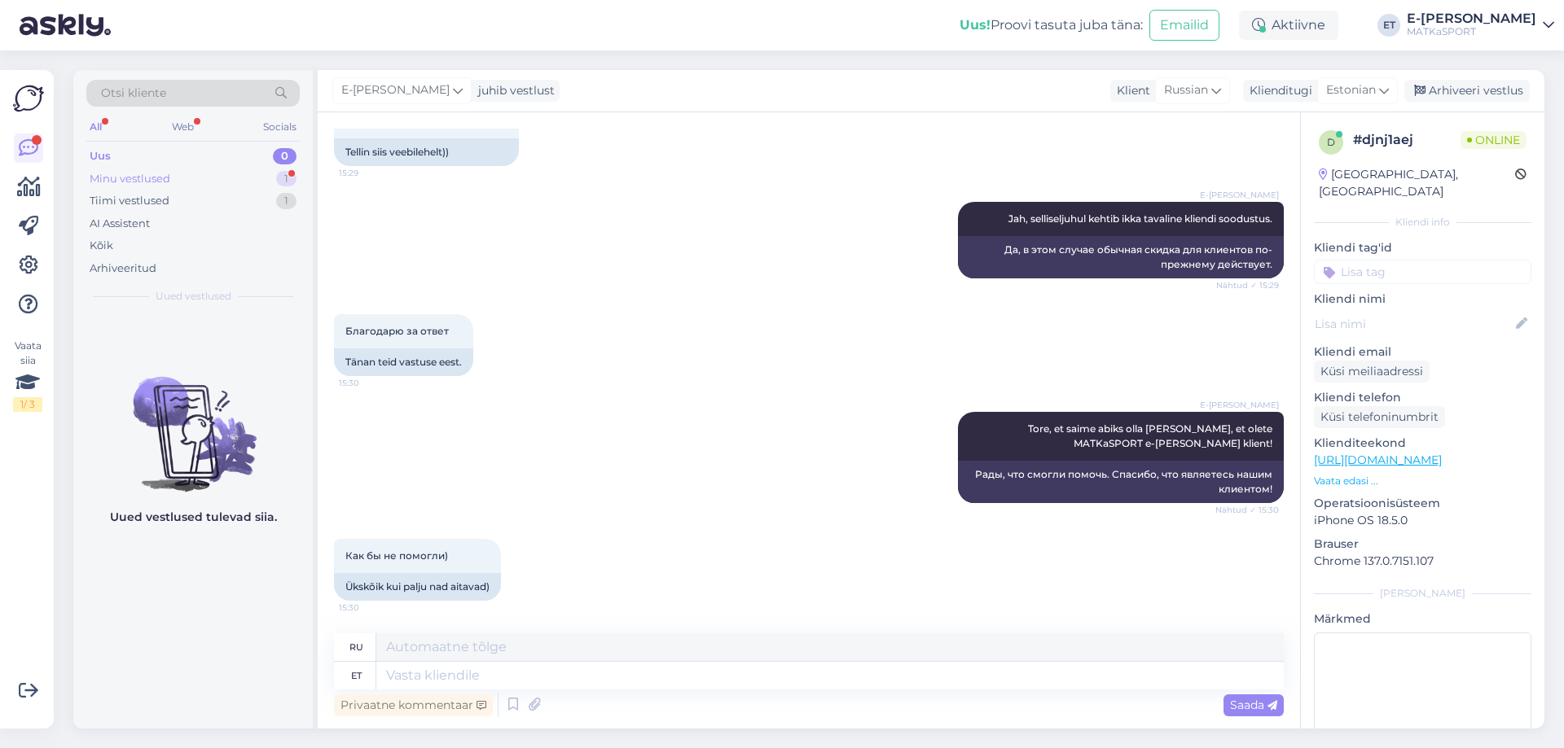
scroll to position [981, 0]
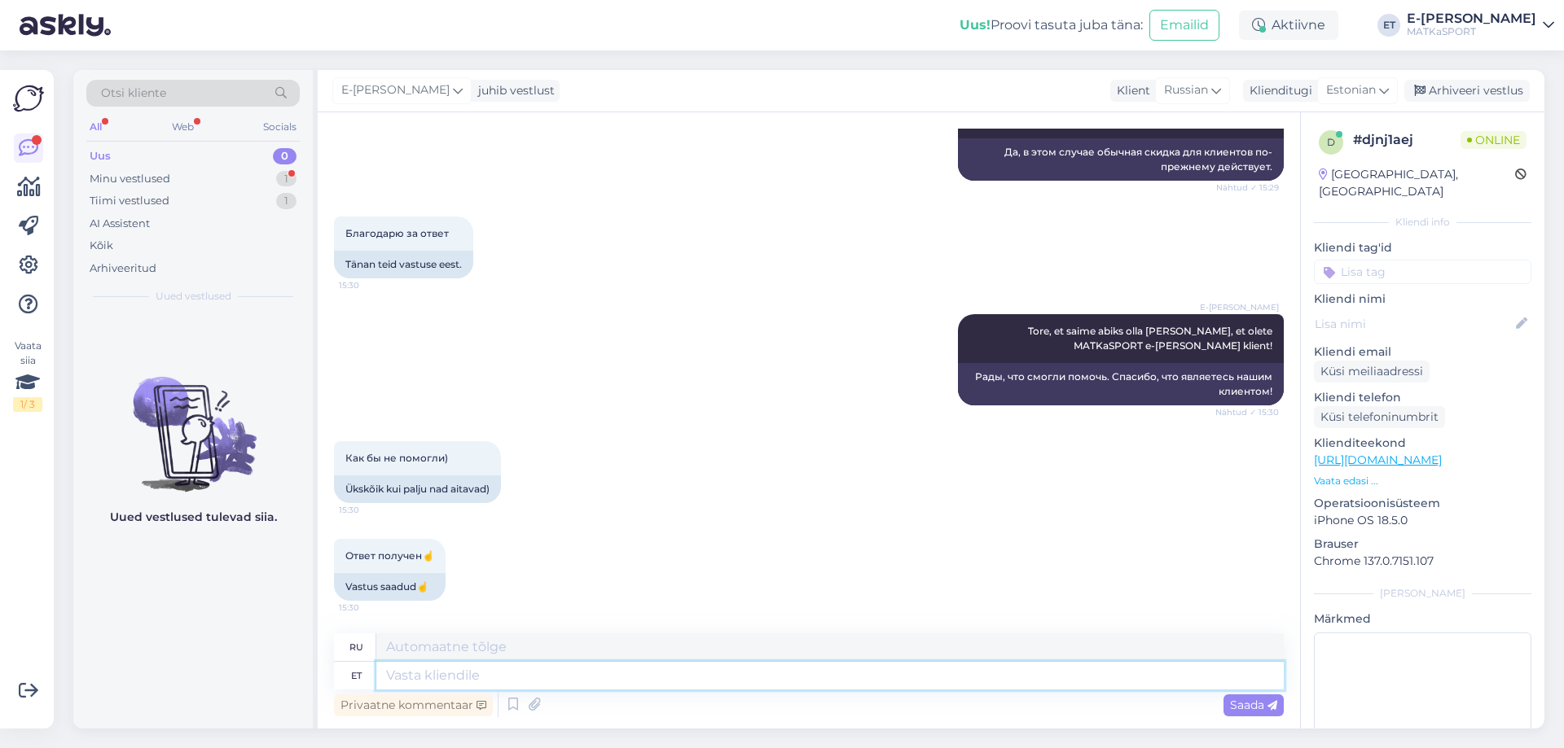
click at [501, 674] on textarea at bounding box center [829, 676] width 907 height 28
type textarea "Kena"
type textarea "Хороший"
type textarea "Kena päeva!"
type textarea "Хорошего дня!"
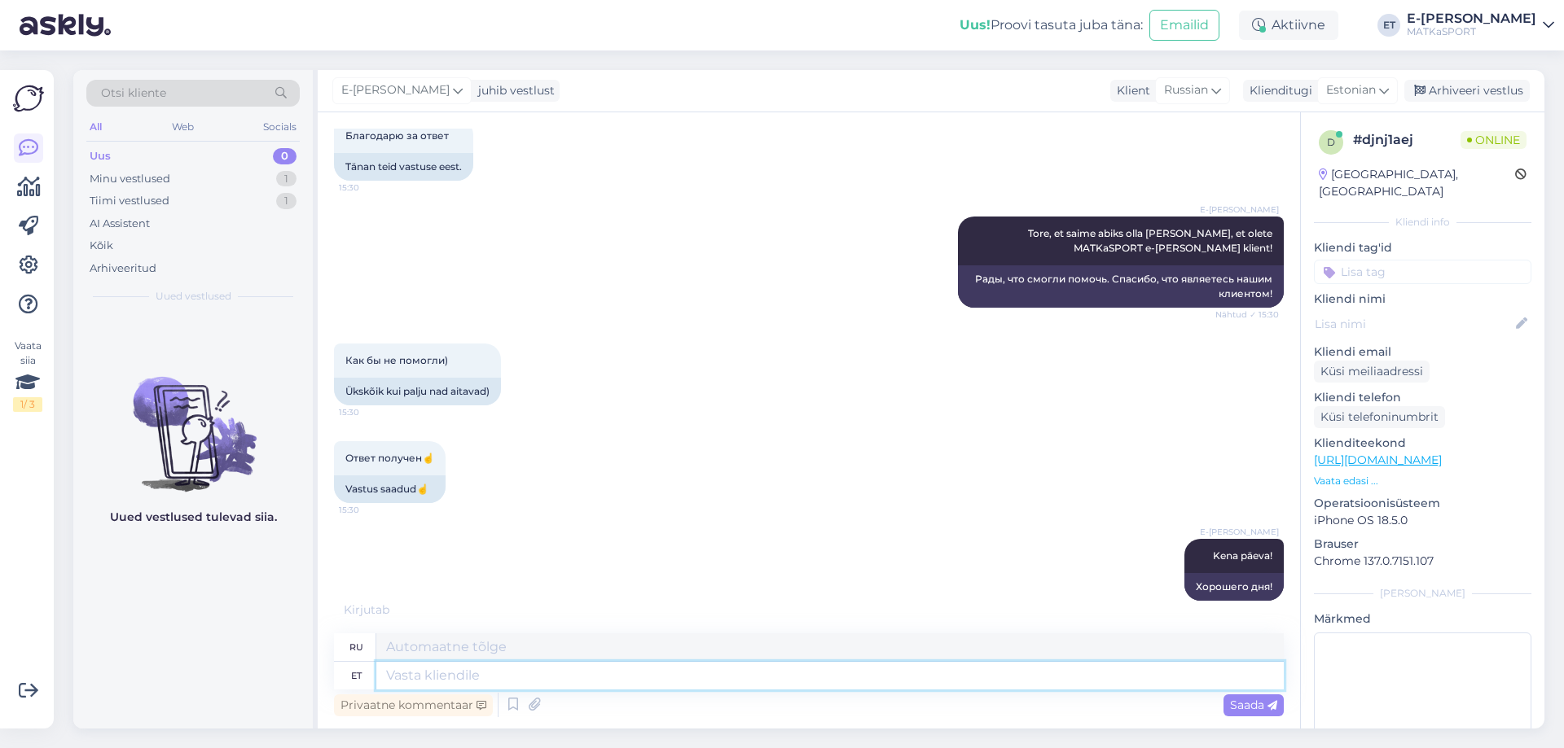
scroll to position [1176, 0]
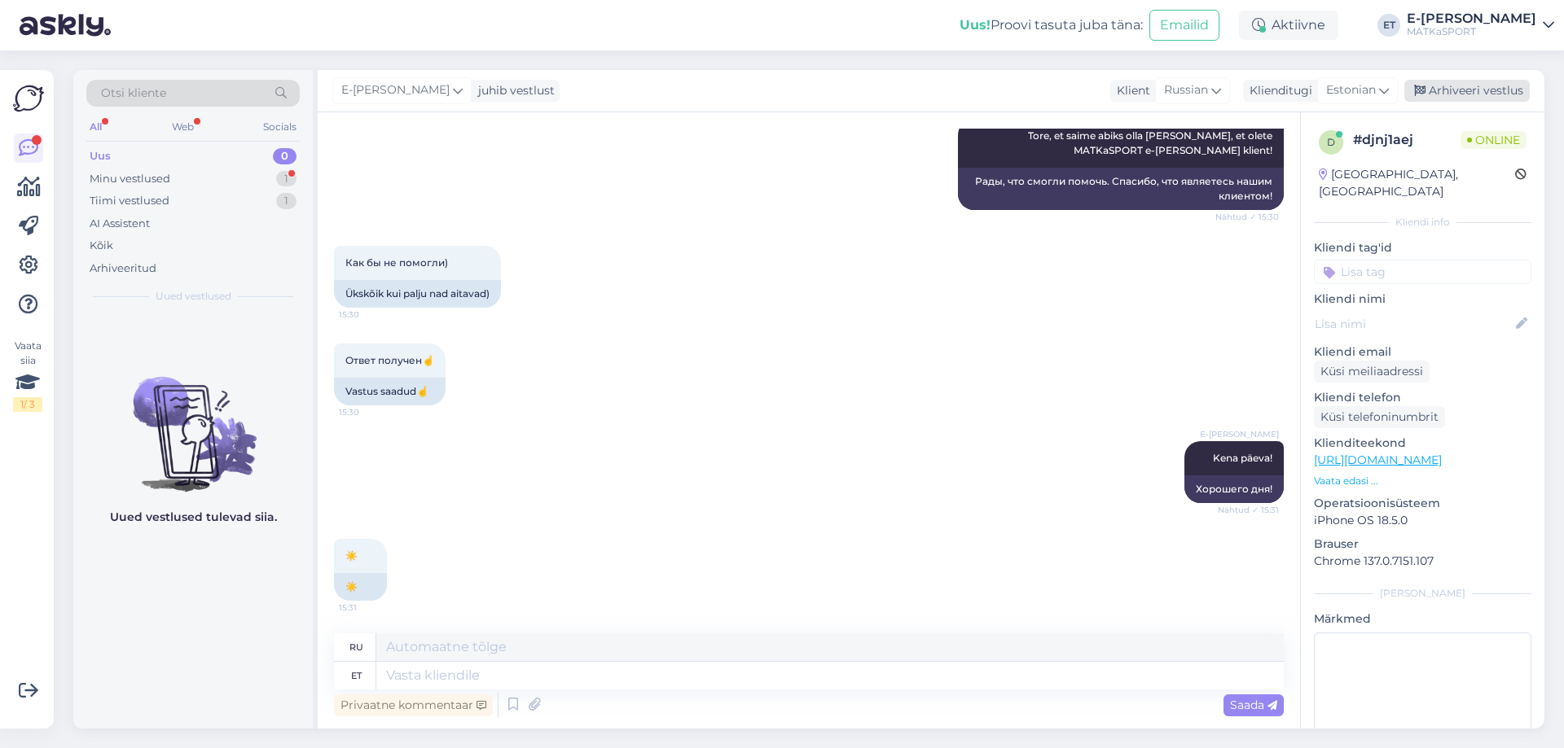
click at [1477, 86] on div "Arhiveeri vestlus" at bounding box center [1466, 91] width 125 height 22
